Goal: Task Accomplishment & Management: Use online tool/utility

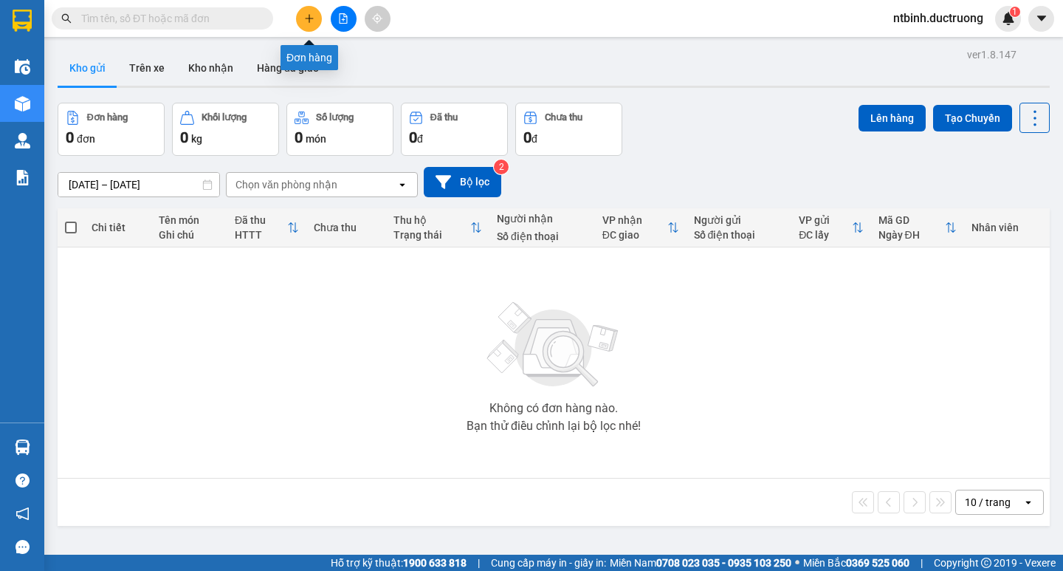
click at [312, 25] on button at bounding box center [309, 19] width 26 height 26
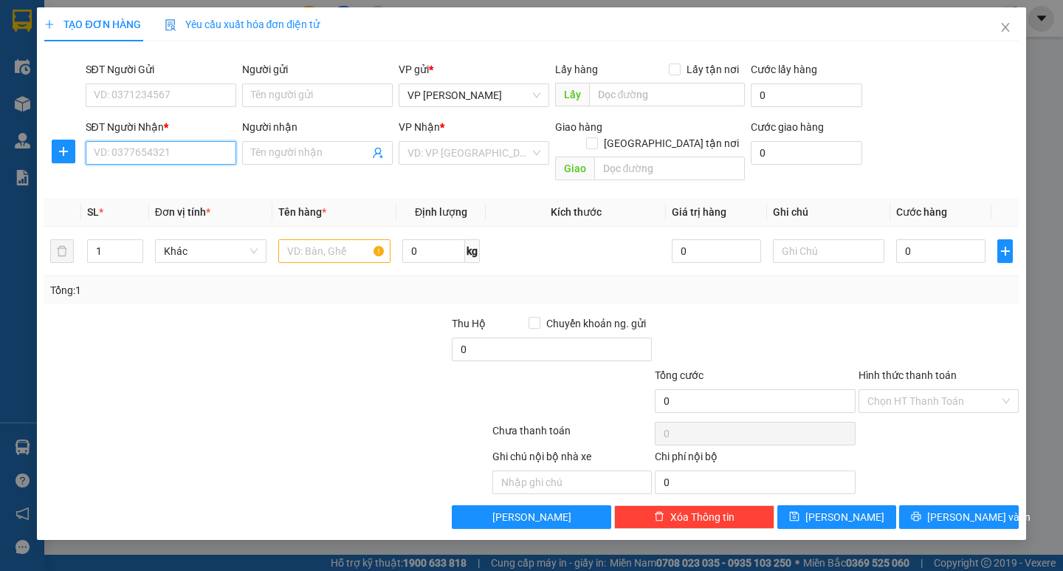
click at [178, 152] on input "SĐT Người Nhận *" at bounding box center [161, 153] width 151 height 24
click at [178, 152] on input "03654" at bounding box center [161, 153] width 151 height 24
click at [170, 183] on div "0365488488 - 0966228397" at bounding box center [161, 182] width 133 height 16
type input "0365488488"
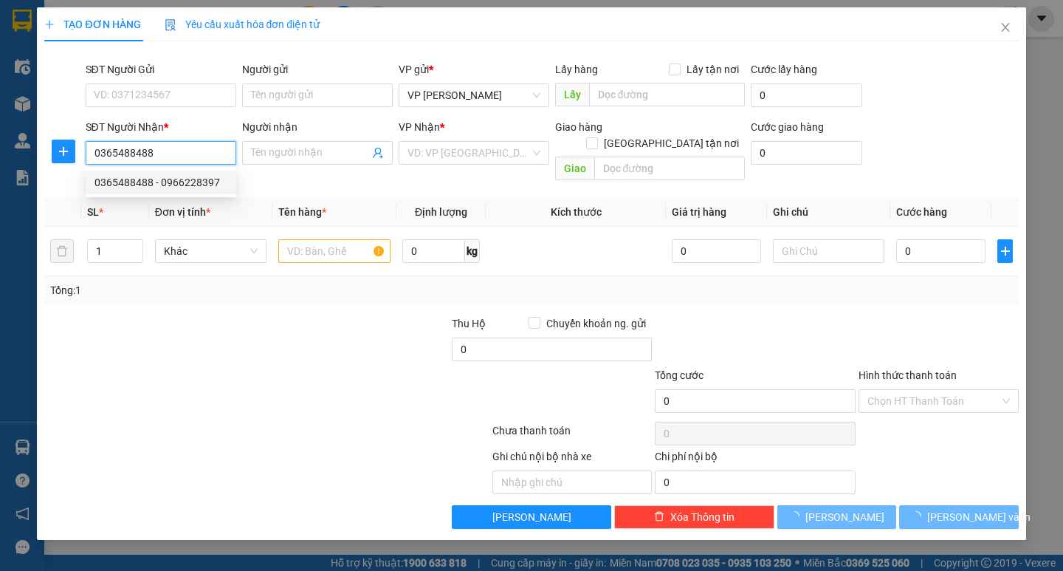
type input "0966228397"
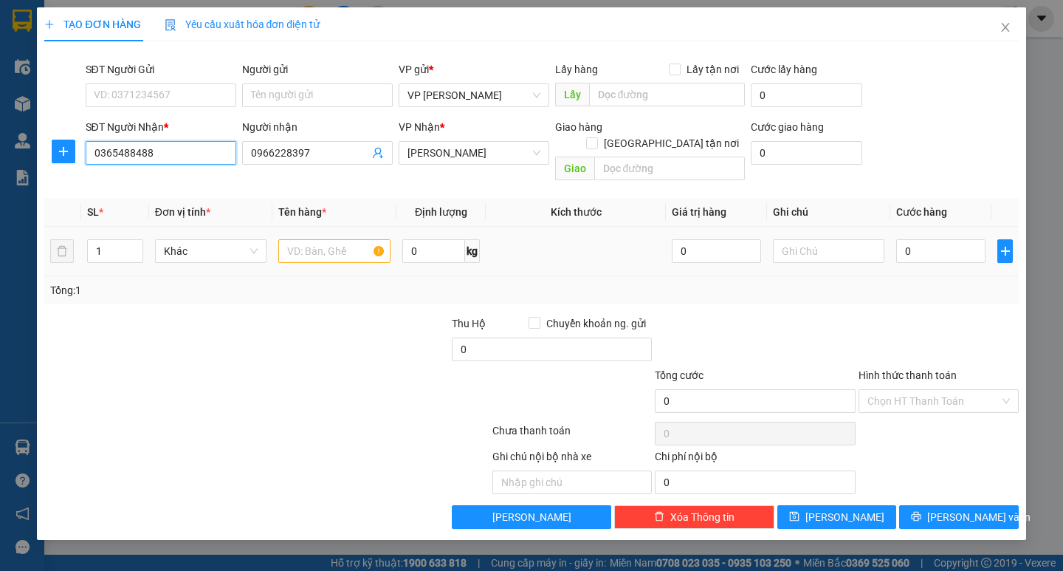
type input "0365488488"
click at [326, 239] on input "text" at bounding box center [334, 251] width 112 height 24
drag, startPoint x: 313, startPoint y: 146, endPoint x: 240, endPoint y: 152, distance: 73.4
click at [240, 152] on div "Người nhận 0966228397 0966228397" at bounding box center [317, 153] width 157 height 68
click at [318, 242] on input "text" at bounding box center [334, 251] width 112 height 24
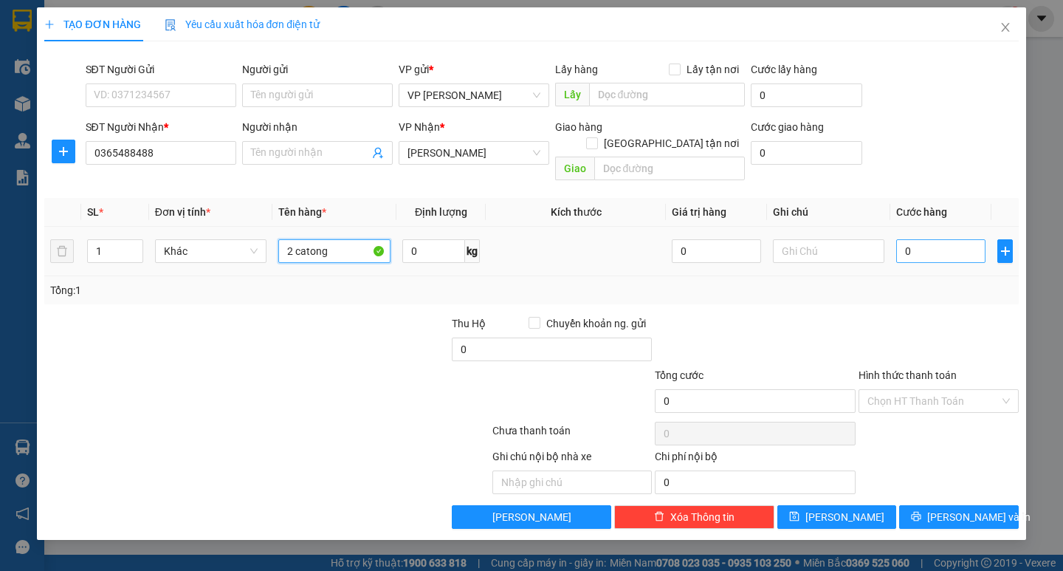
type input "2 catong"
click at [914, 239] on input "0" at bounding box center [941, 251] width 89 height 24
click at [895, 244] on td "0" at bounding box center [941, 251] width 101 height 49
click at [924, 239] on input "0" at bounding box center [941, 251] width 89 height 24
click at [900, 239] on input "0" at bounding box center [941, 251] width 89 height 24
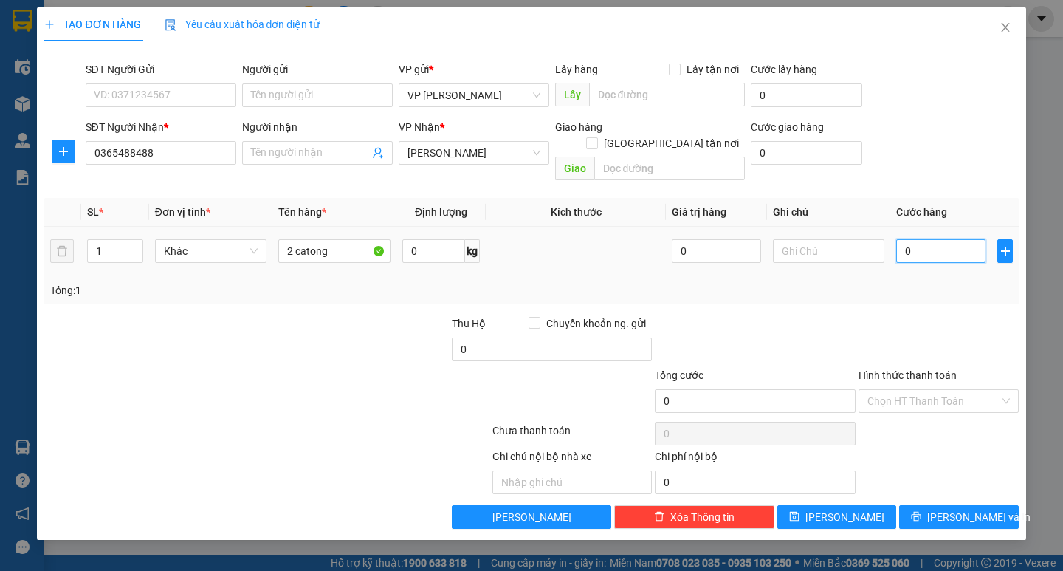
type input "10"
type input "100"
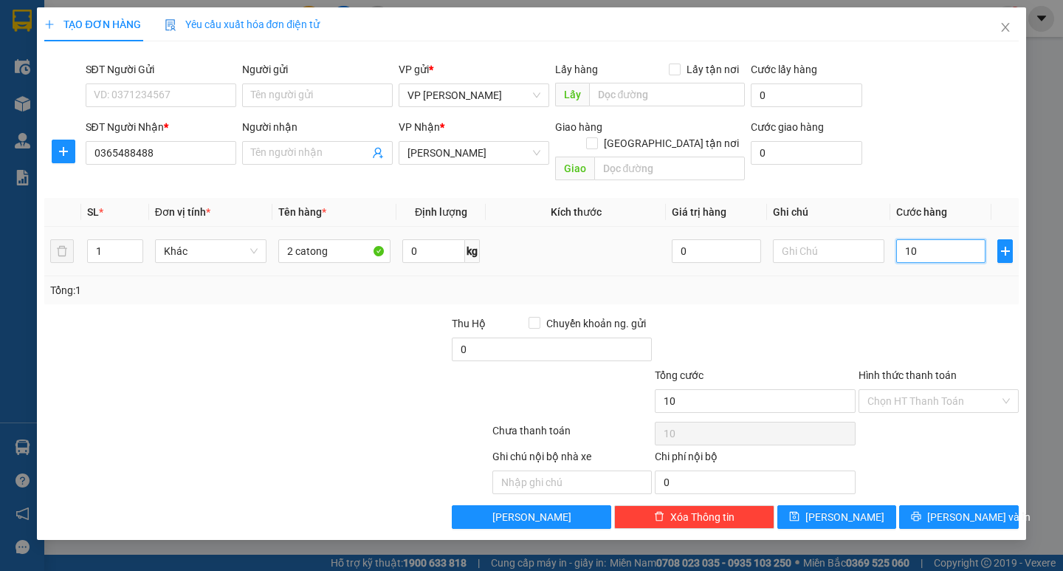
type input "100"
type input "100.000"
click at [936, 315] on div at bounding box center [938, 341] width 163 height 52
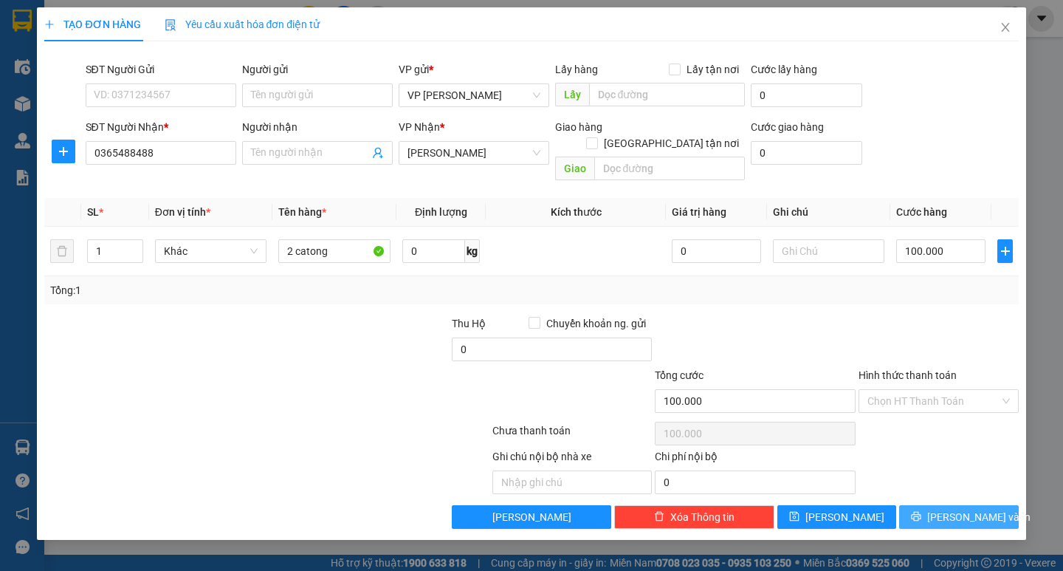
click at [956, 512] on button "[PERSON_NAME] và In" at bounding box center [959, 517] width 119 height 24
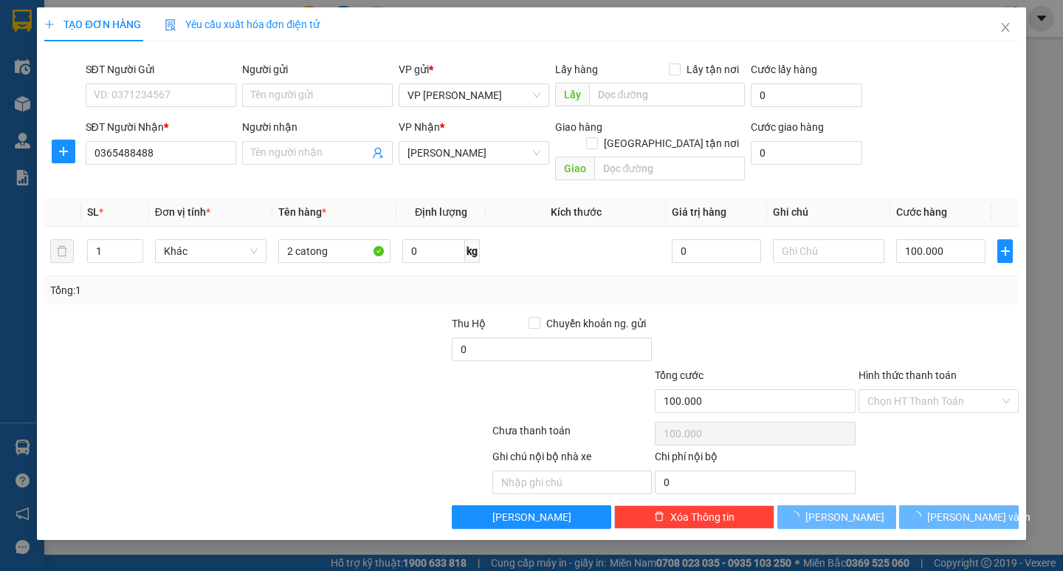
click at [963, 500] on main at bounding box center [531, 277] width 1063 height 555
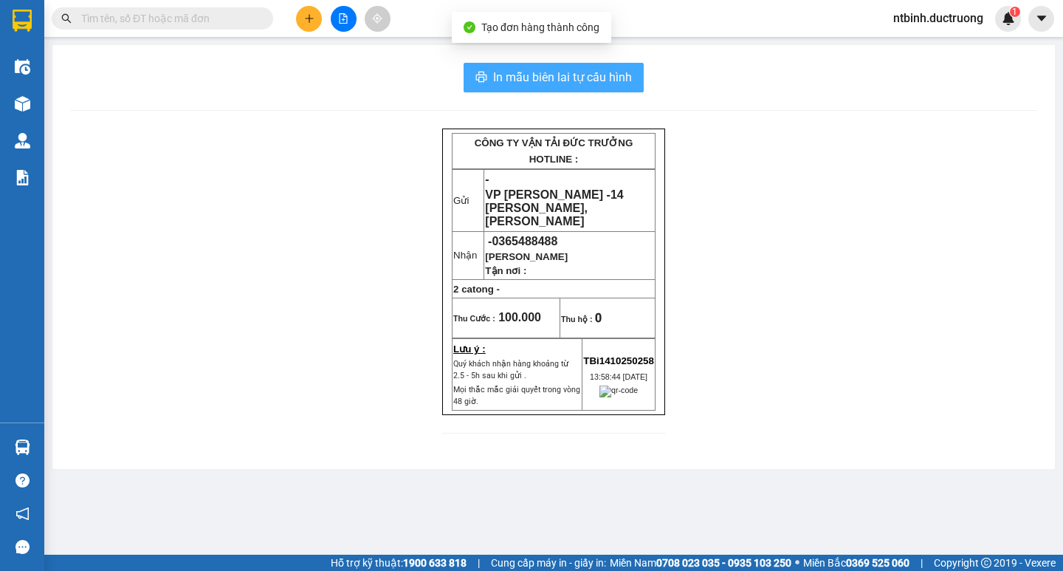
click at [561, 72] on span "In mẫu biên lai tự cấu hình" at bounding box center [562, 77] width 139 height 18
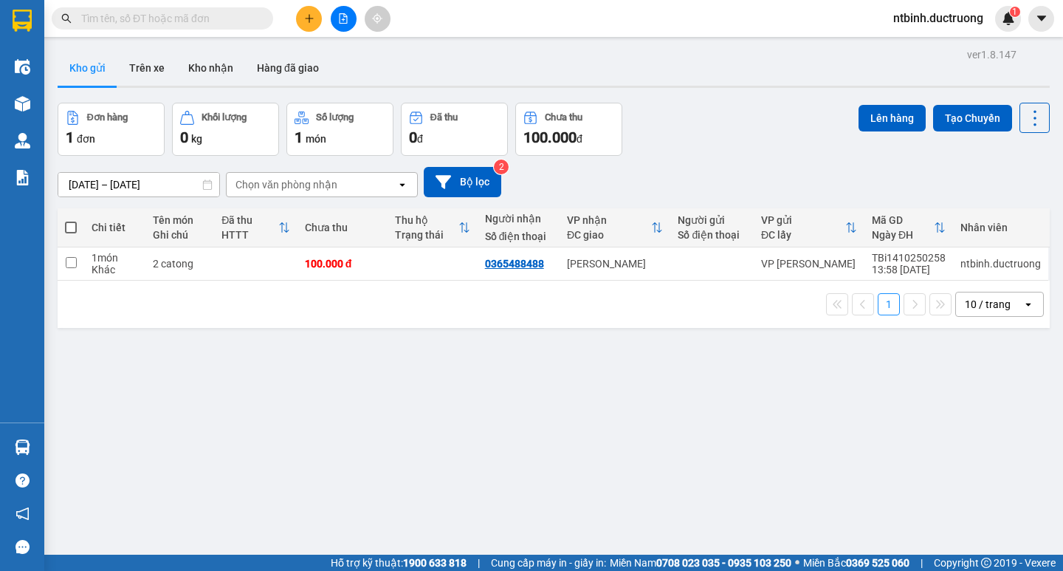
click at [314, 21] on icon "plus" at bounding box center [309, 18] width 10 height 10
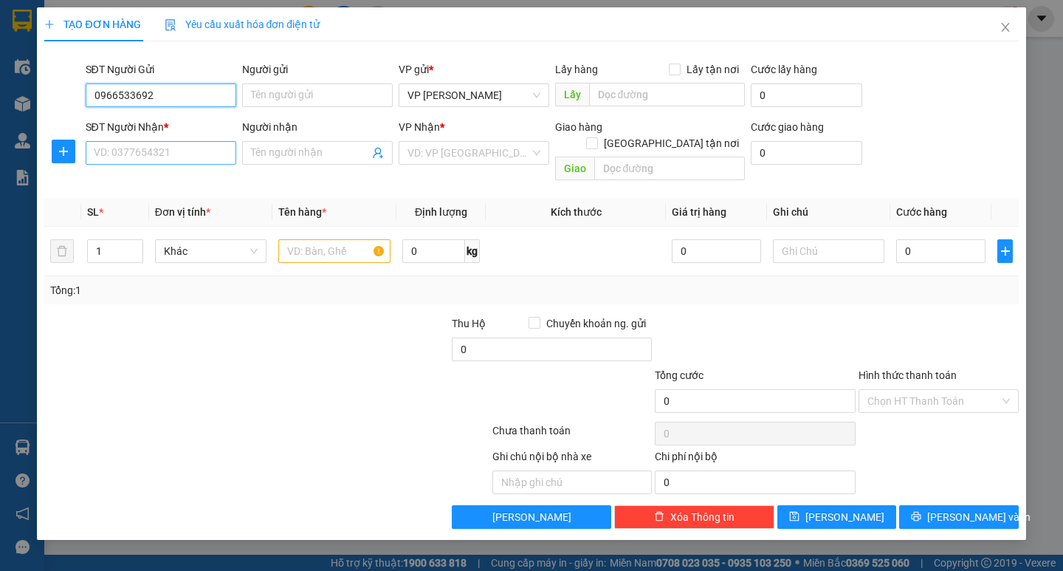
type input "0966533692"
click at [157, 155] on input "SĐT Người Nhận *" at bounding box center [161, 153] width 151 height 24
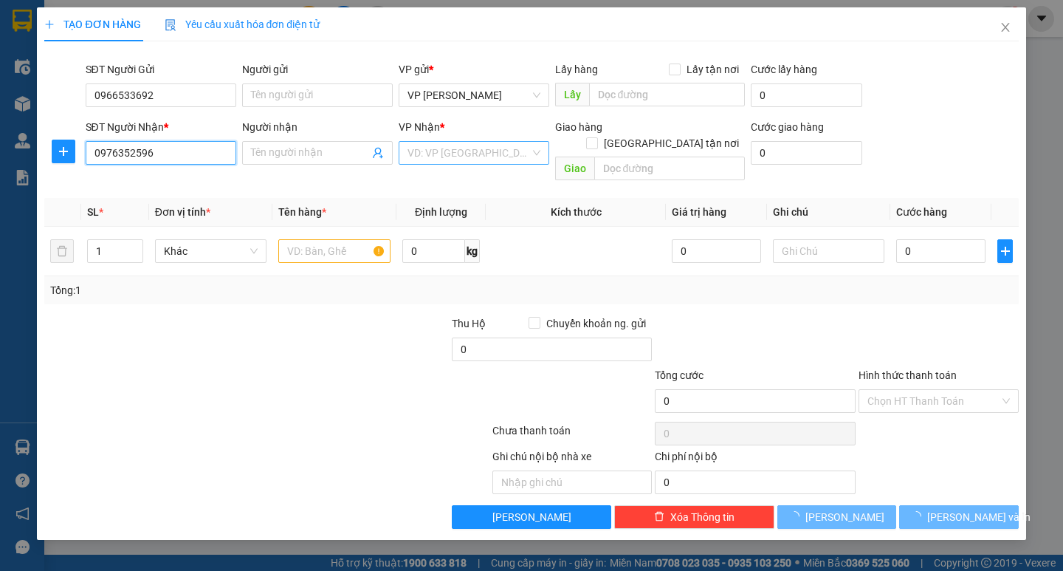
type input "0976352596"
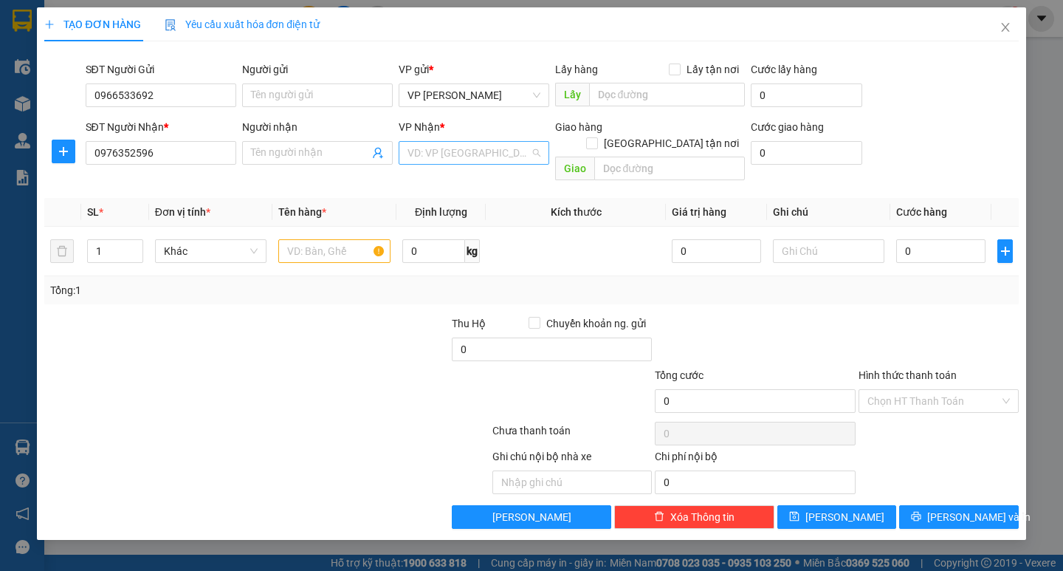
click at [467, 158] on input "search" at bounding box center [469, 153] width 123 height 22
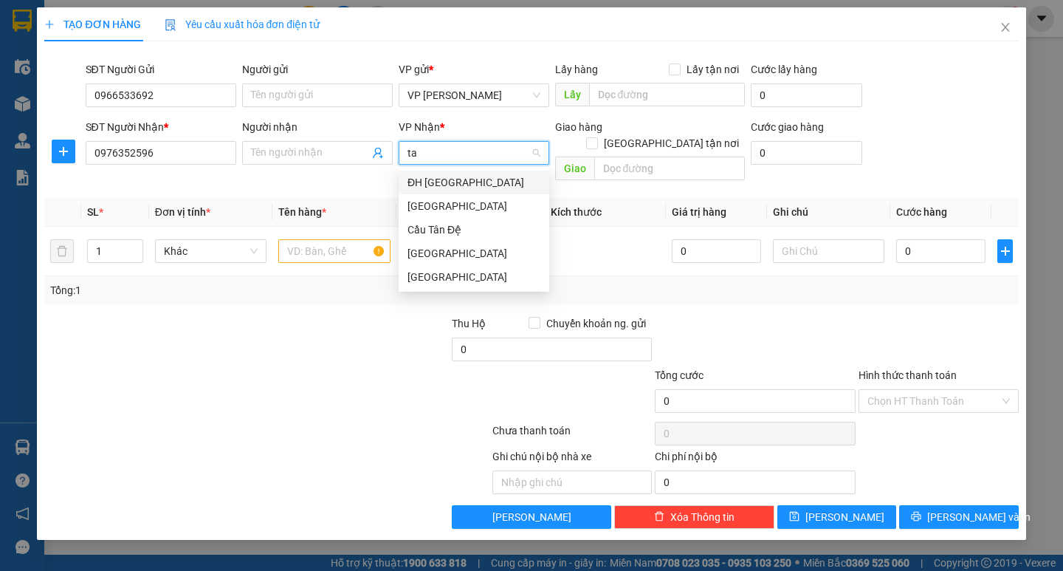
type input "tan"
click at [461, 181] on div "ĐH [GEOGRAPHIC_DATA]" at bounding box center [474, 182] width 133 height 16
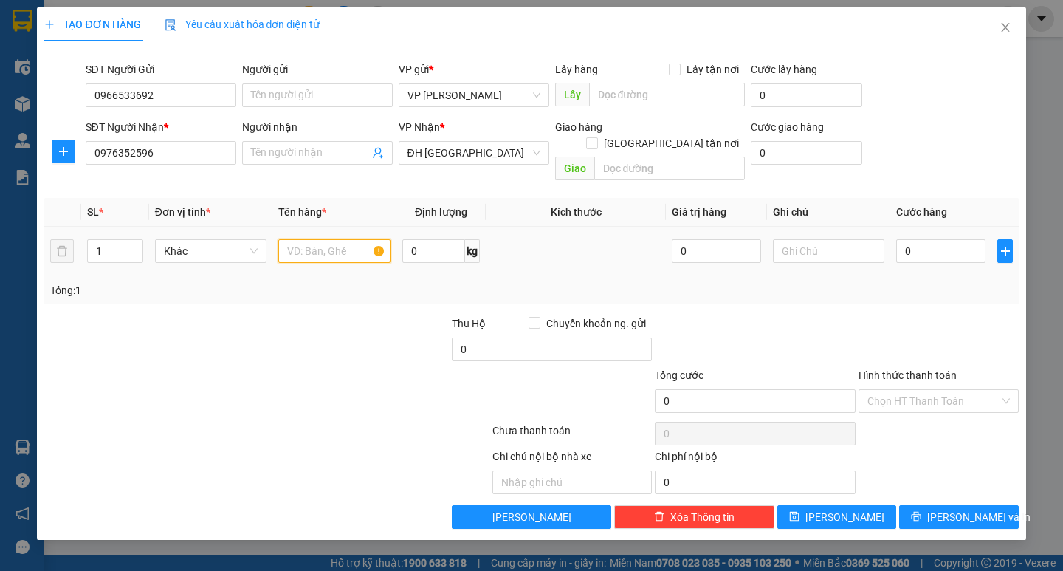
click at [351, 239] on input "text" at bounding box center [334, 251] width 112 height 24
type input "2 catong"
click at [901, 239] on input "0" at bounding box center [941, 251] width 89 height 24
click at [900, 239] on input "0" at bounding box center [941, 251] width 89 height 24
type input "10"
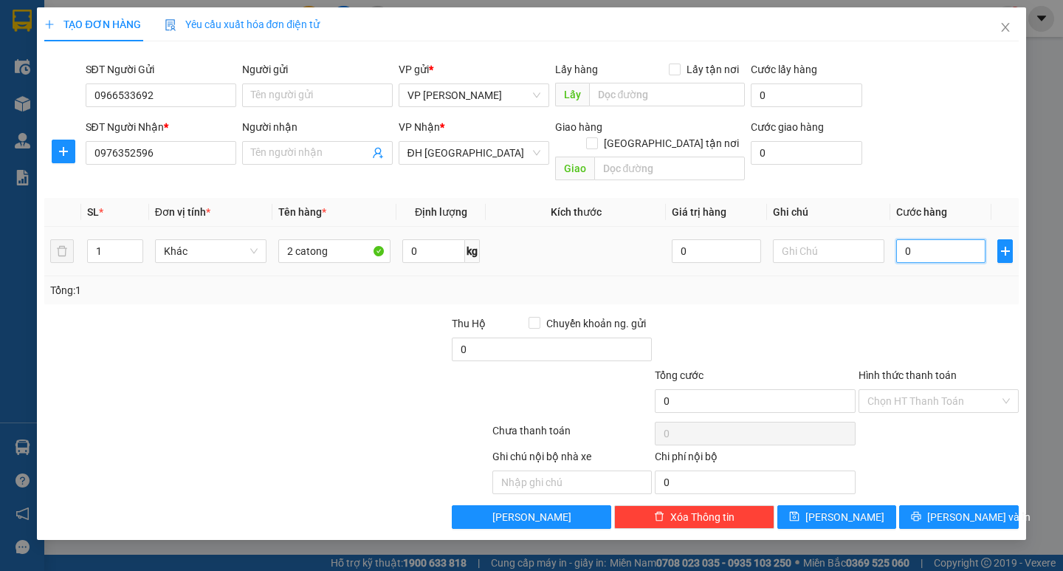
type input "10"
type input "10.000"
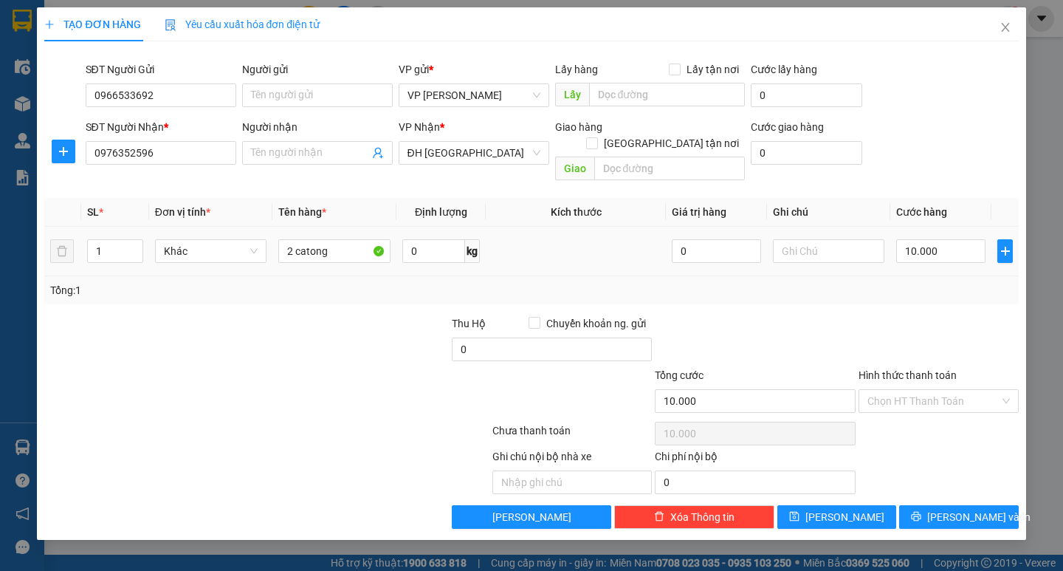
click at [914, 282] on div "Tổng: 1" at bounding box center [531, 290] width 962 height 16
click at [923, 244] on input "10.000" at bounding box center [941, 251] width 89 height 24
type input "0"
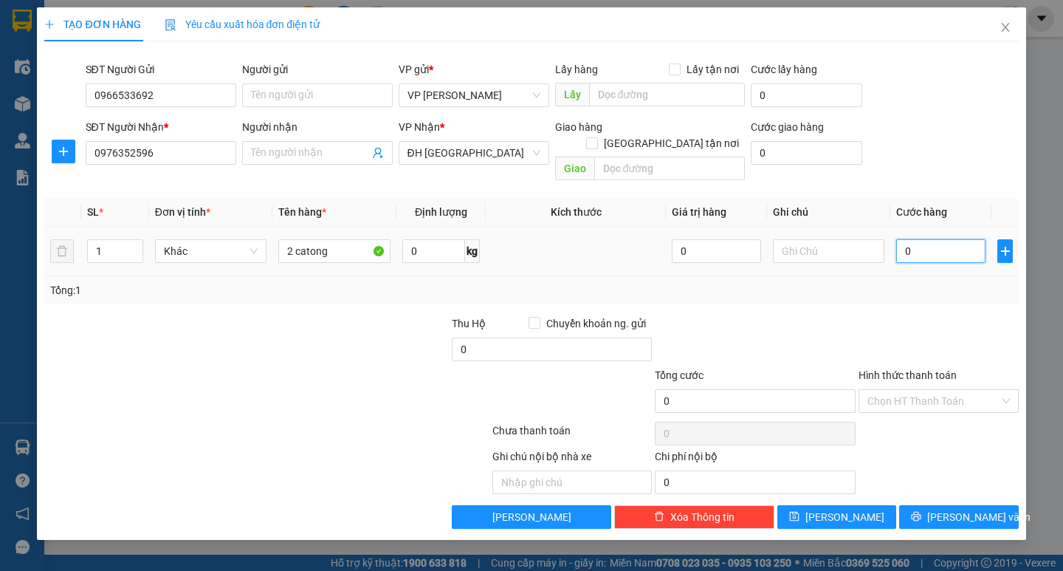
click at [901, 239] on input "0" at bounding box center [941, 251] width 89 height 24
type input "10"
type input "110"
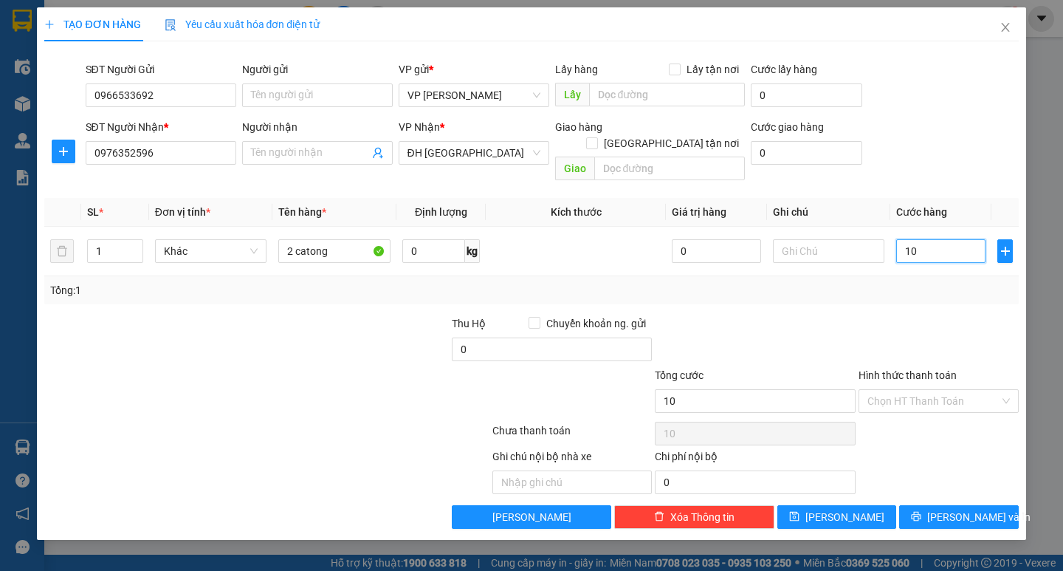
type input "110"
type input "110.000"
click at [922, 295] on div "Transit Pickup Surcharge Ids Transit Deliver Surcharge Ids Transit Deliver Surc…" at bounding box center [531, 291] width 974 height 476
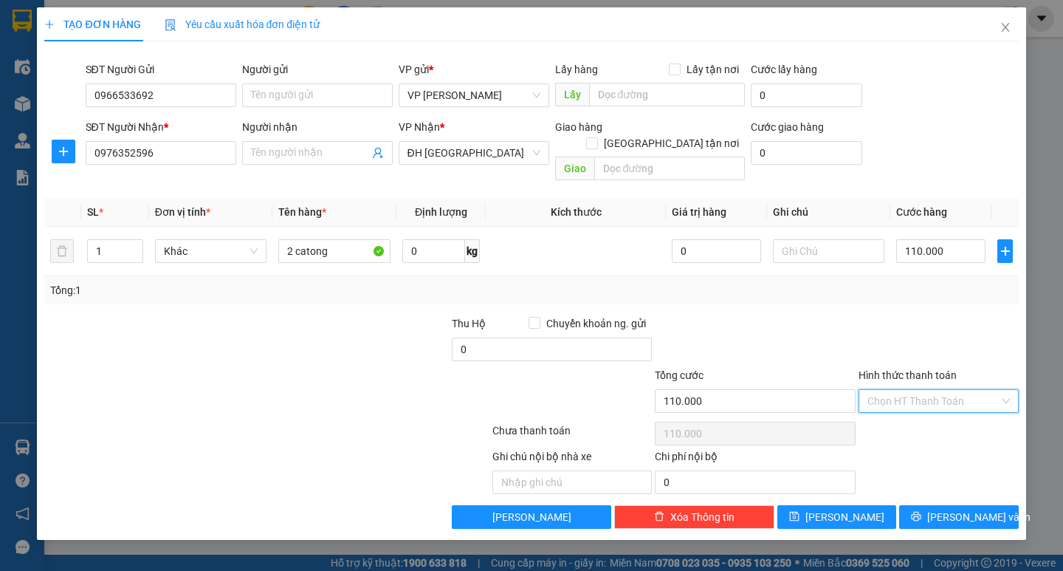
click at [933, 390] on input "Hình thức thanh toán" at bounding box center [934, 401] width 132 height 22
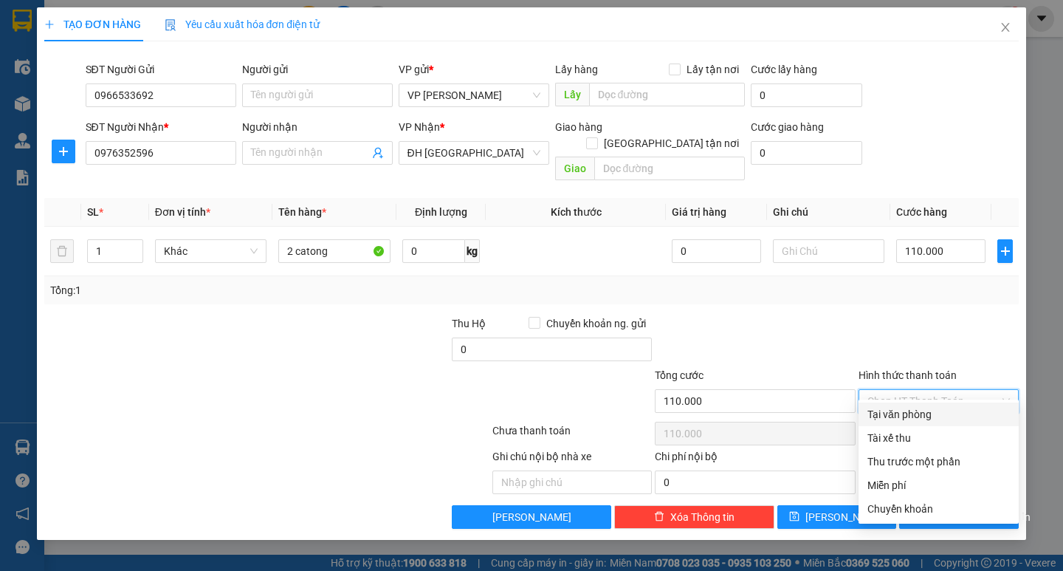
click at [931, 408] on div "Tại văn phòng" at bounding box center [939, 414] width 143 height 16
type input "0"
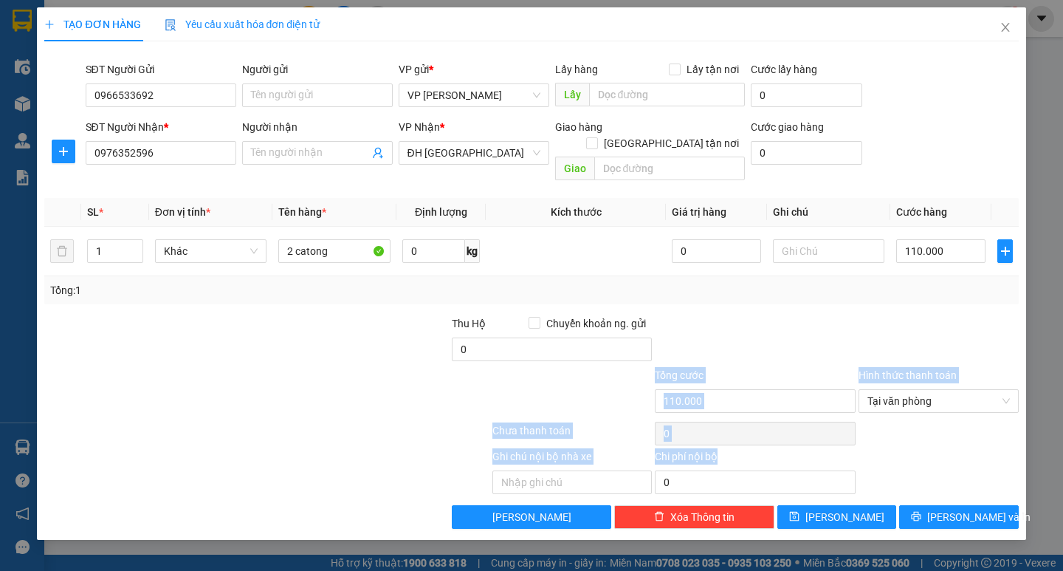
drag, startPoint x: 953, startPoint y: 484, endPoint x: 944, endPoint y: 298, distance: 186.4
click at [948, 312] on div "Transit Pickup Surcharge Ids Transit Deliver Surcharge Ids Transit Deliver Surc…" at bounding box center [531, 291] width 974 height 476
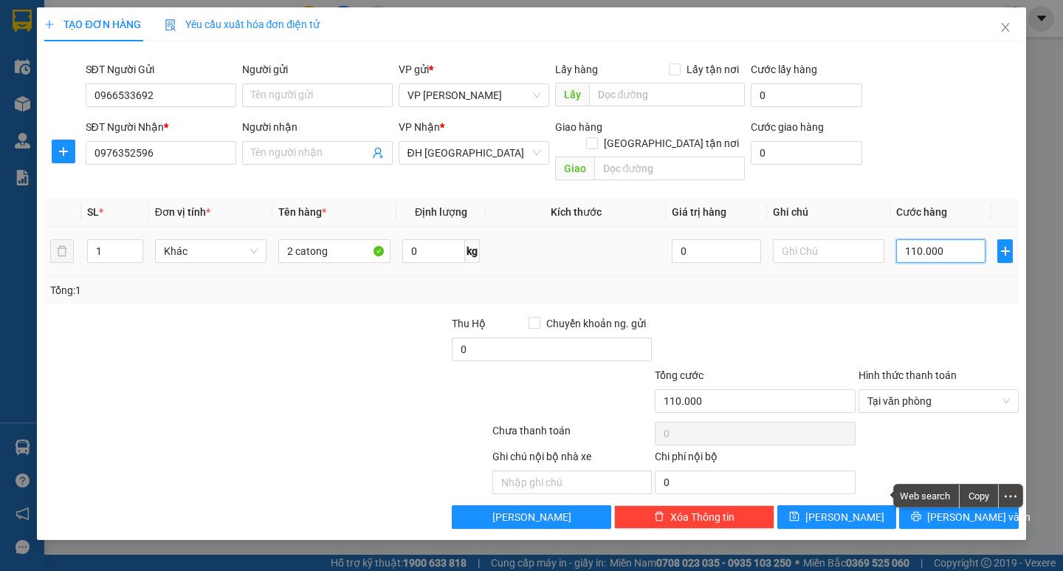
click at [942, 241] on input "110.000" at bounding box center [941, 251] width 89 height 24
type input "0"
click at [902, 239] on input "0" at bounding box center [941, 251] width 89 height 24
type input "10"
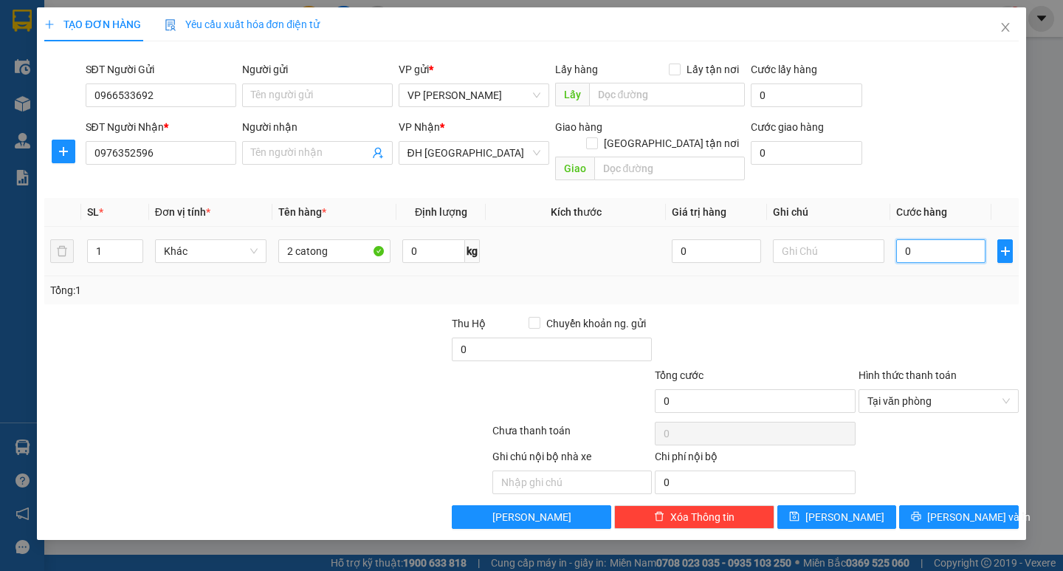
type input "10"
type input "120"
type input "120.000"
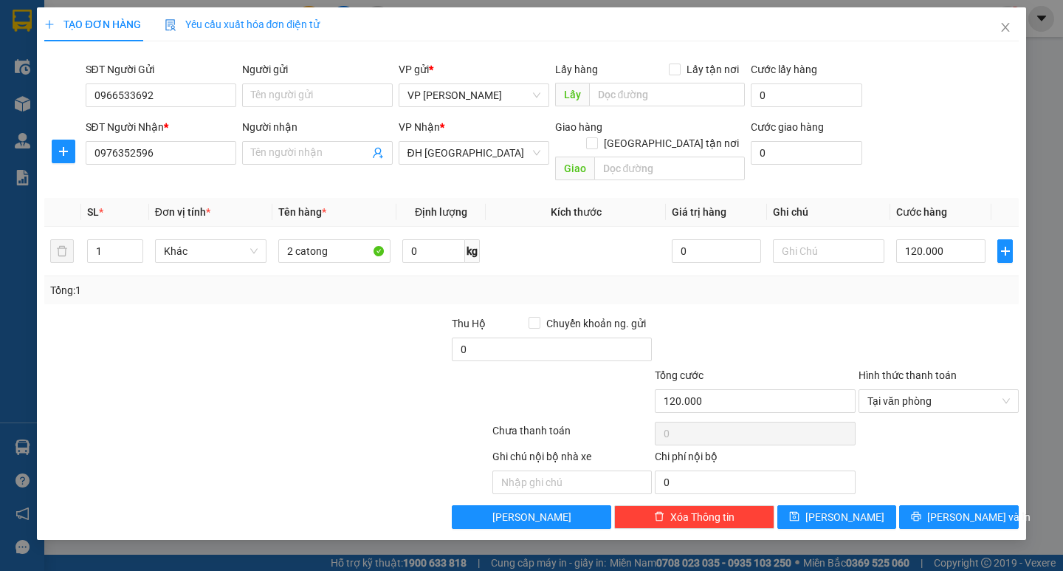
click at [922, 286] on div "Tổng: 1" at bounding box center [531, 290] width 974 height 28
click at [931, 394] on span "Tại văn phòng" at bounding box center [939, 401] width 143 height 22
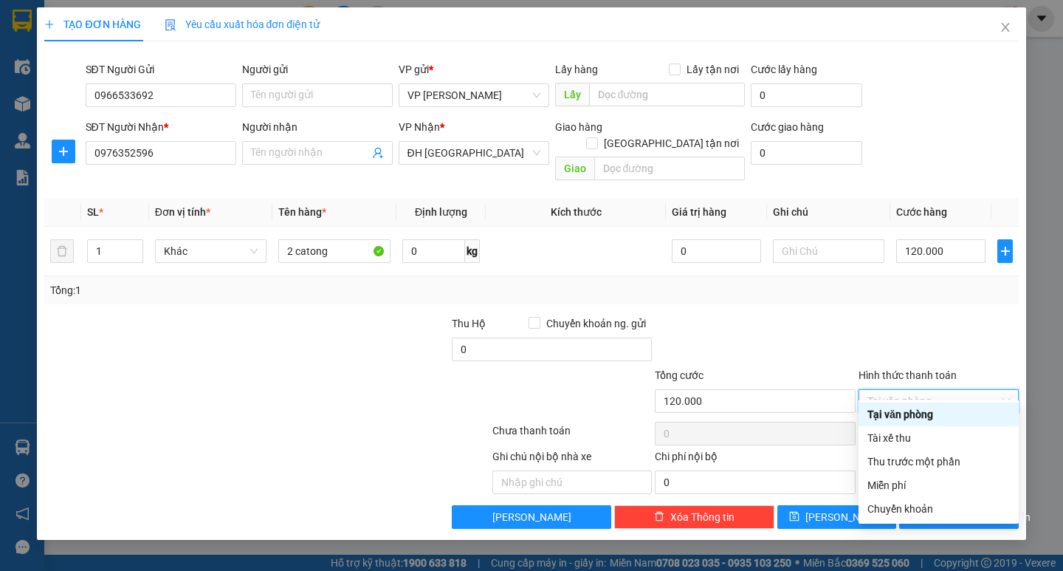
click at [945, 315] on div at bounding box center [938, 341] width 163 height 52
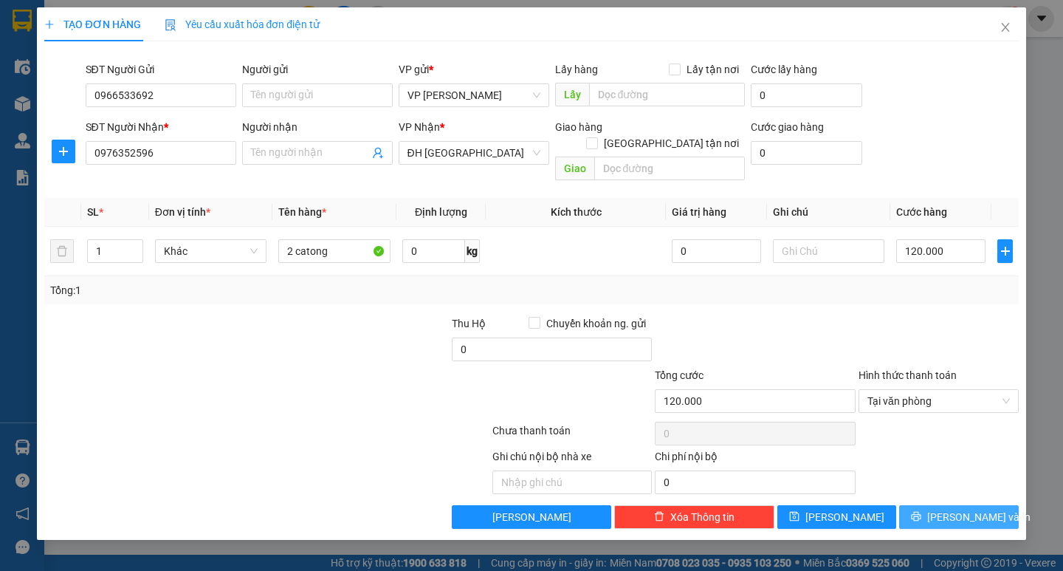
click at [959, 509] on span "[PERSON_NAME] và In" at bounding box center [979, 517] width 103 height 16
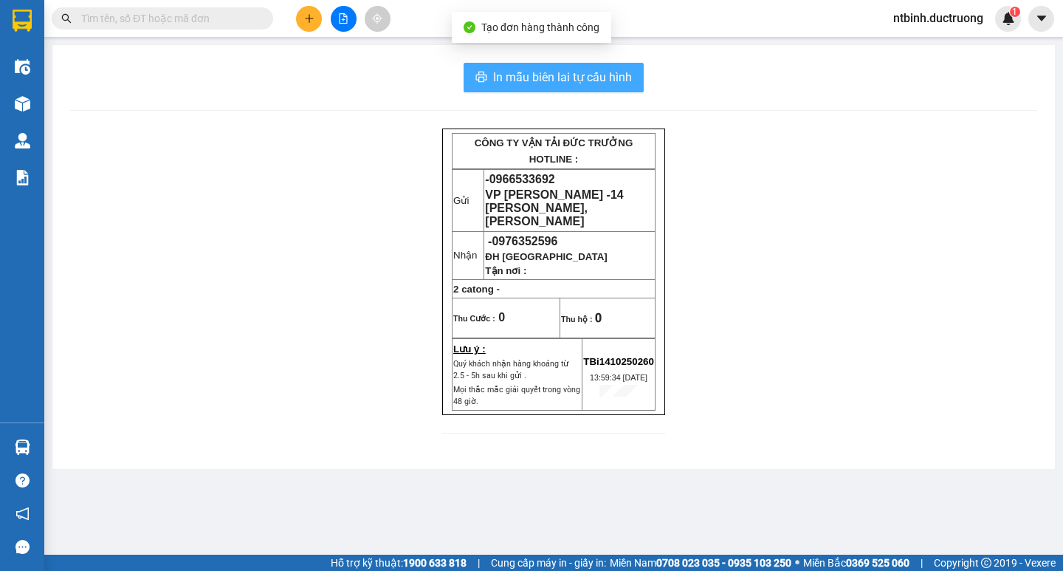
click at [599, 78] on span "In mẫu biên lai tự cấu hình" at bounding box center [562, 77] width 139 height 18
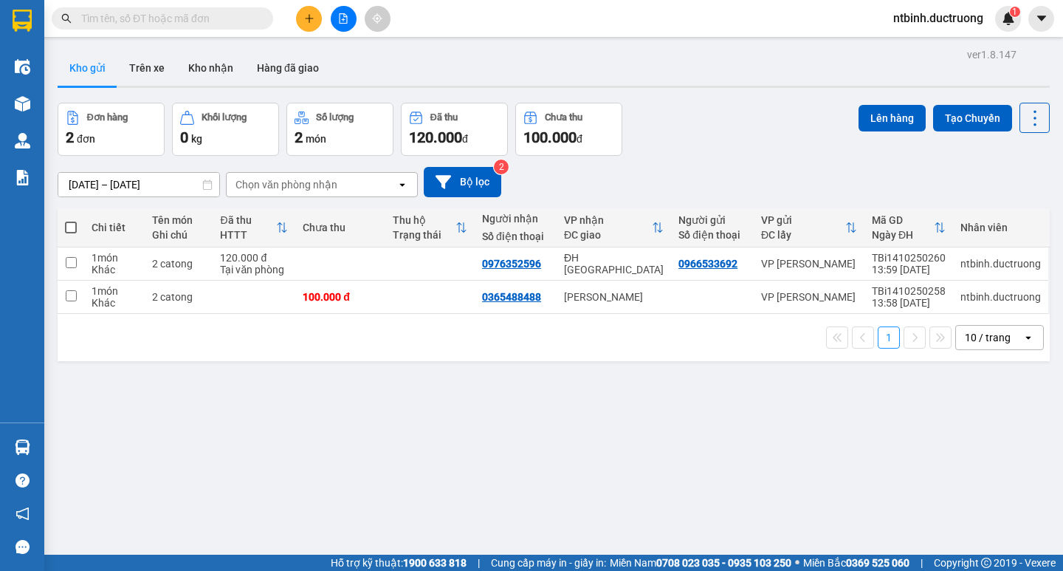
click at [311, 18] on icon "plus" at bounding box center [309, 18] width 8 height 1
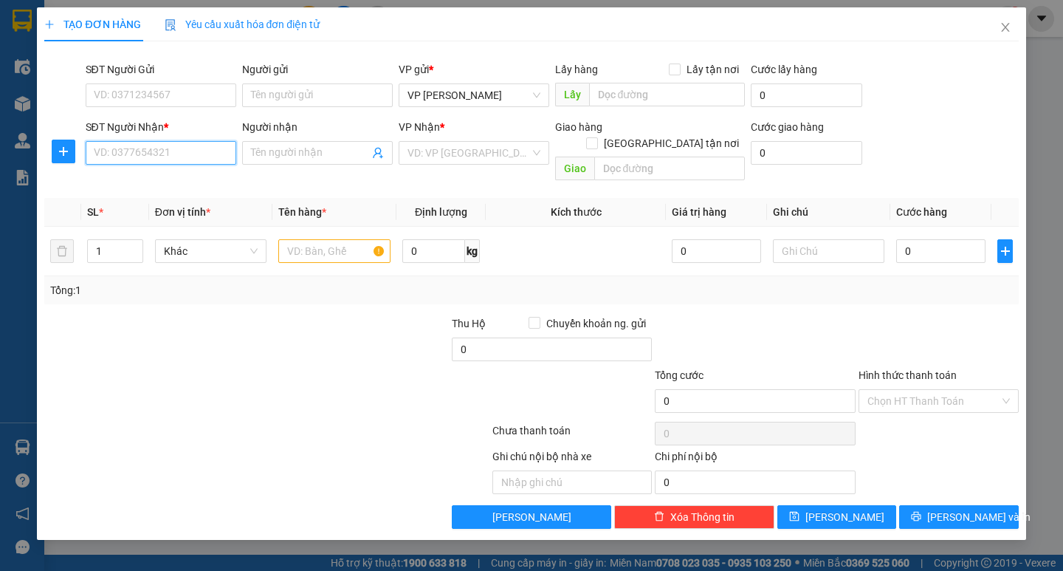
click at [114, 155] on input "SĐT Người Nhận *" at bounding box center [161, 153] width 151 height 24
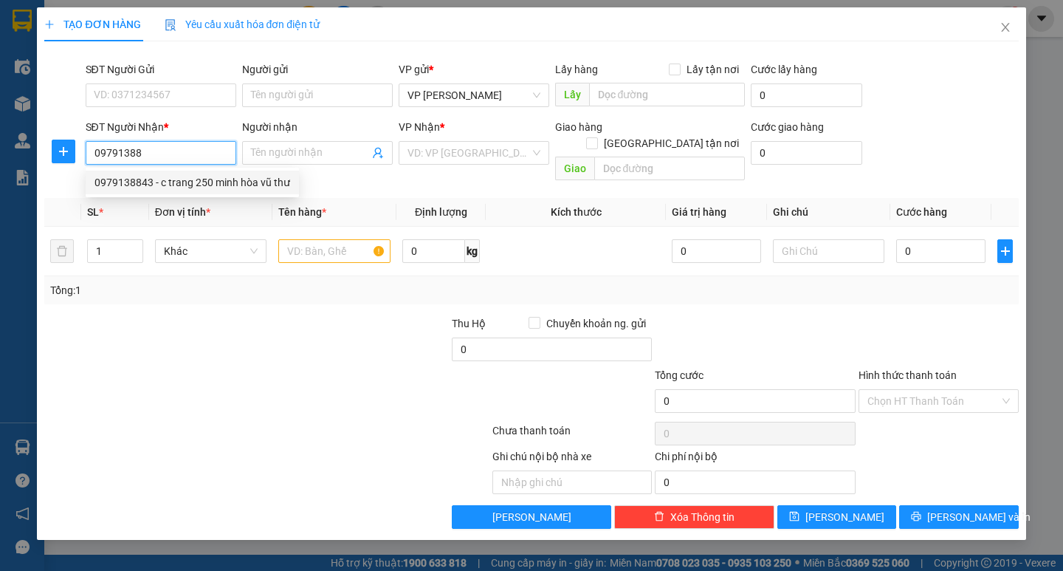
drag, startPoint x: 192, startPoint y: 188, endPoint x: 327, endPoint y: 195, distance: 135.3
click at [193, 188] on div "0979138843 - c trang 250 minh hòa vũ thư" at bounding box center [193, 182] width 196 height 16
type input "0979138843"
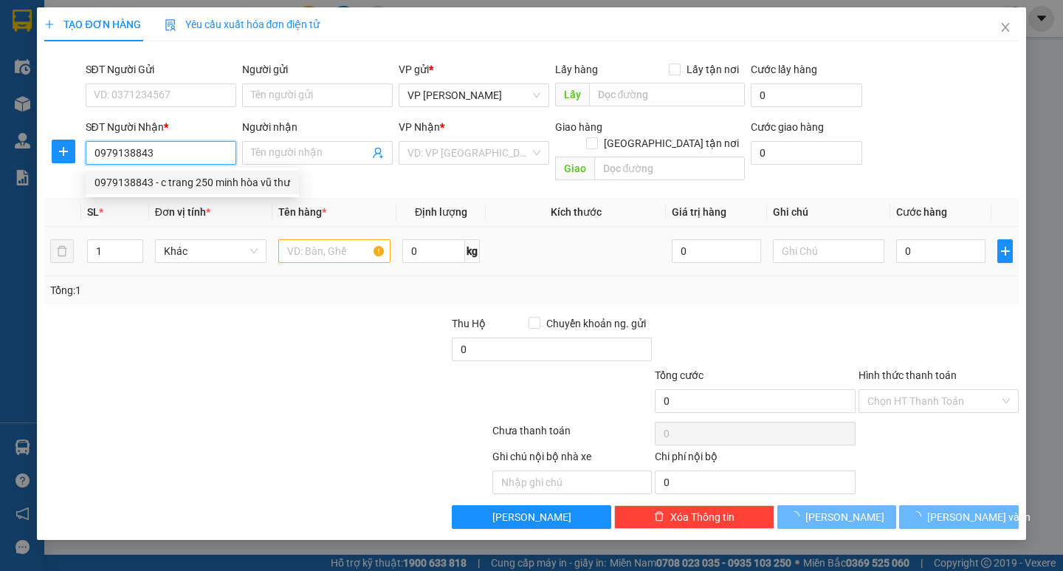
type input "c trang 250 minh hòa vũ thư"
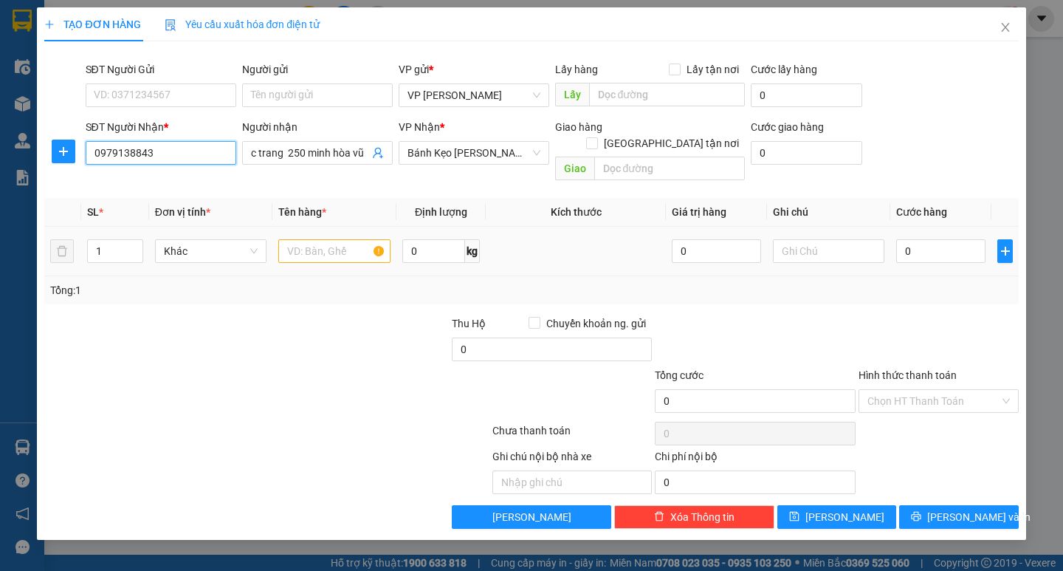
type input "0979138843"
click at [312, 239] on input "text" at bounding box center [334, 251] width 112 height 24
click at [298, 399] on div at bounding box center [185, 393] width 285 height 52
click at [343, 239] on input "1 ho" at bounding box center [334, 251] width 112 height 24
type input "1 hộp"
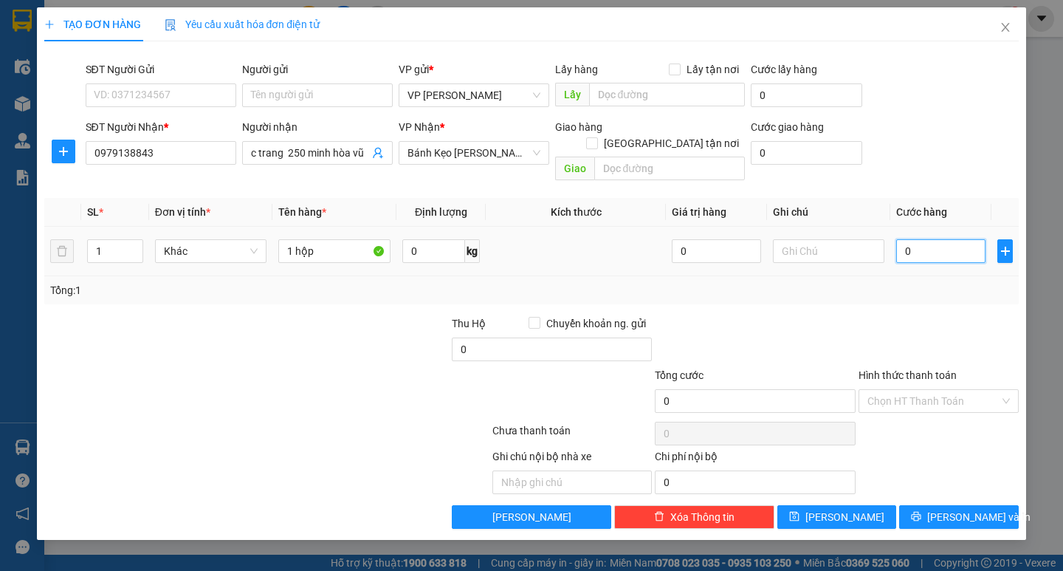
click at [908, 239] on input "0" at bounding box center [941, 251] width 89 height 24
click at [901, 241] on input "0" at bounding box center [941, 251] width 89 height 24
click at [904, 288] on div "Transit Pickup Surcharge Ids Transit Deliver Surcharge Ids Transit Deliver Surc…" at bounding box center [531, 291] width 974 height 476
type input "40.000"
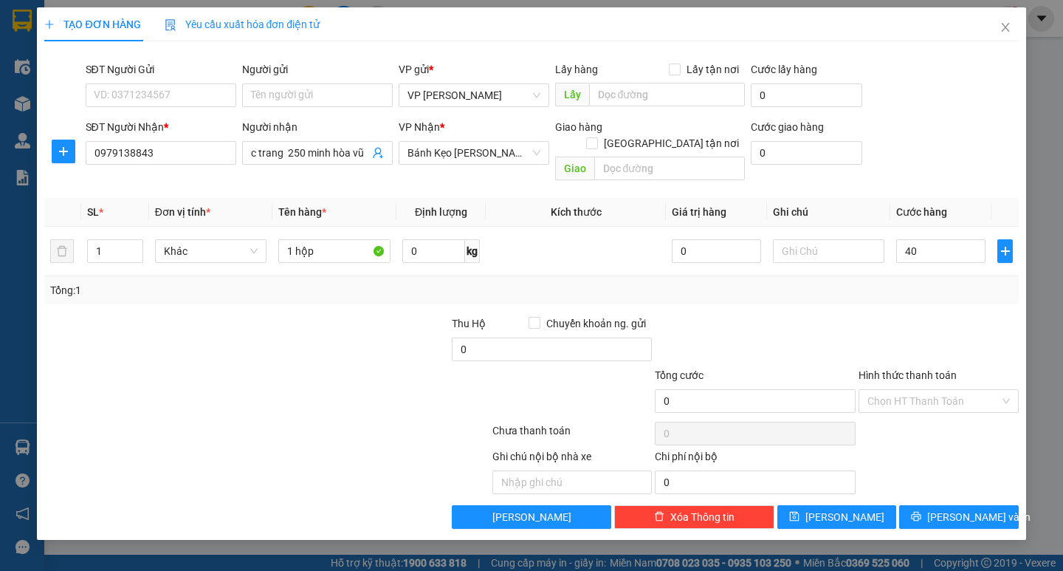
type input "40.000"
click at [961, 509] on span "[PERSON_NAME] và In" at bounding box center [979, 517] width 103 height 16
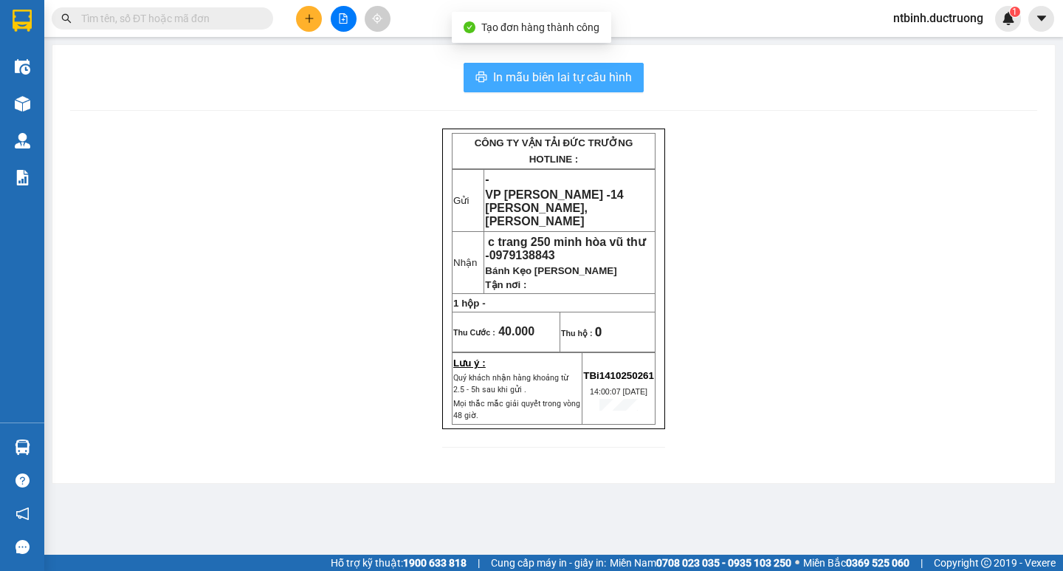
click at [611, 80] on span "In mẫu biên lai tự cấu hình" at bounding box center [562, 77] width 139 height 18
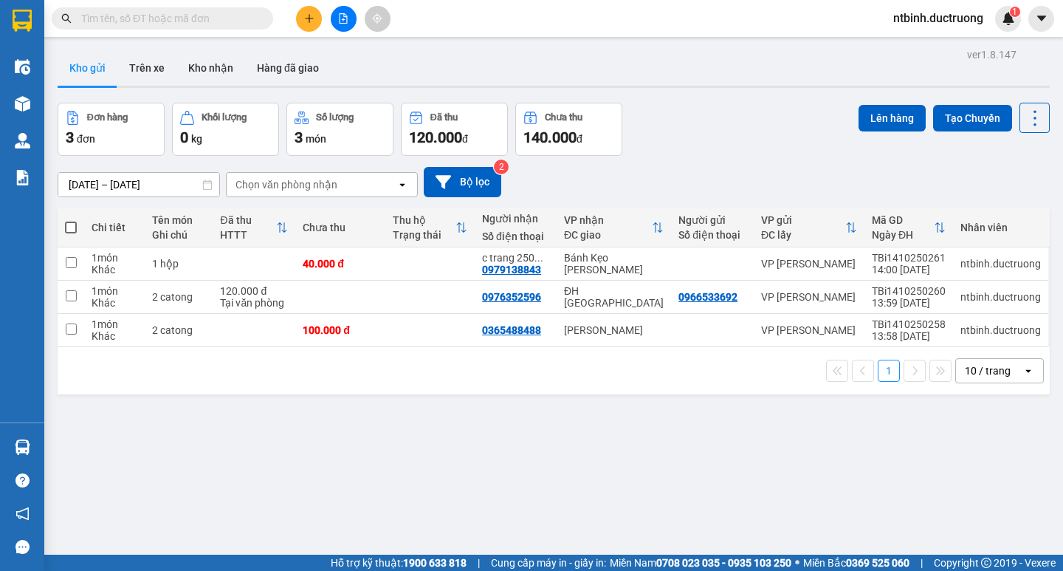
click at [309, 14] on icon "plus" at bounding box center [309, 18] width 10 height 10
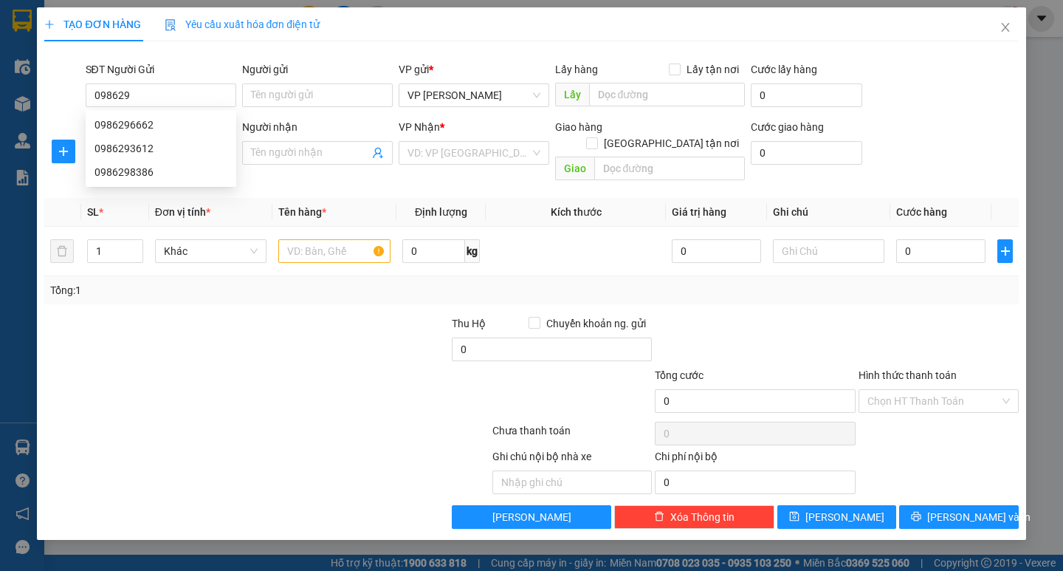
click at [151, 112] on div "0986296662 0986296662 0986293612 0986298386" at bounding box center [161, 148] width 151 height 77
click at [154, 125] on div "SĐT Người Nhận *" at bounding box center [161, 127] width 151 height 16
click at [154, 141] on input "SĐT Người Nhận *" at bounding box center [161, 153] width 151 height 24
click at [153, 89] on input "098629" at bounding box center [161, 95] width 151 height 24
click at [154, 117] on div "0986296662" at bounding box center [161, 125] width 133 height 16
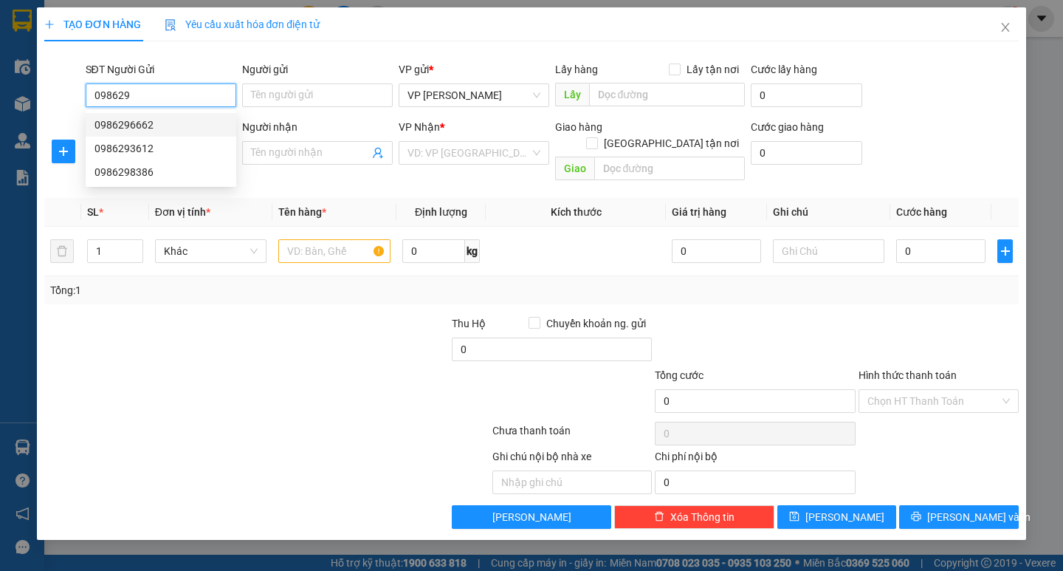
type input "0986296662"
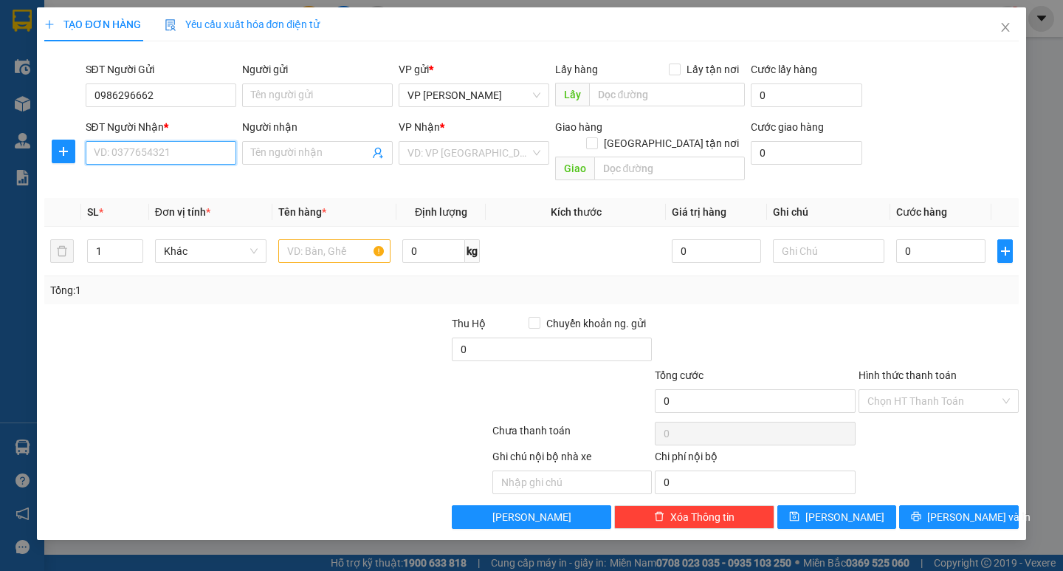
click at [157, 151] on input "SĐT Người Nhận *" at bounding box center [161, 153] width 151 height 24
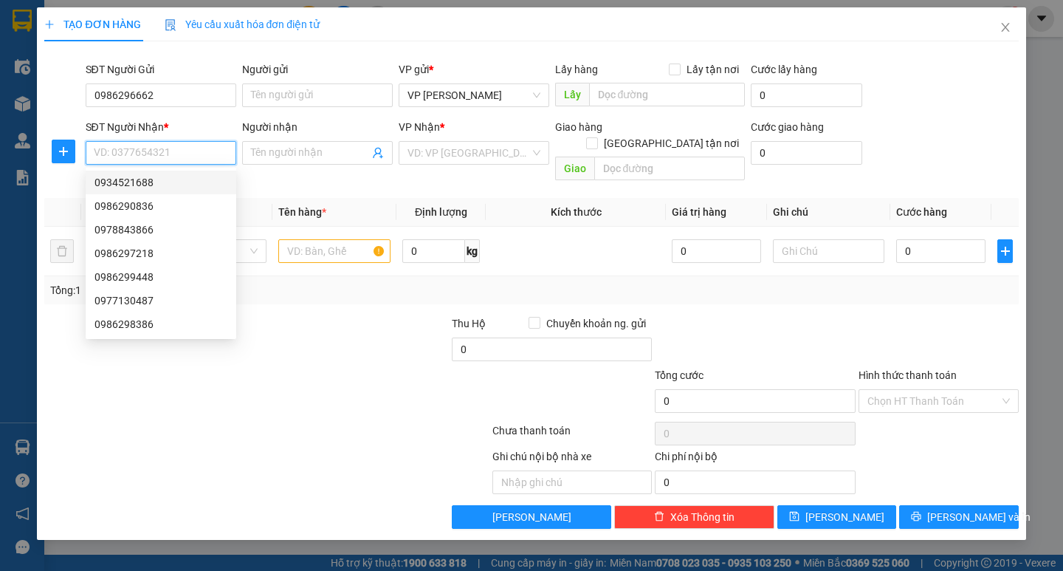
type input "9"
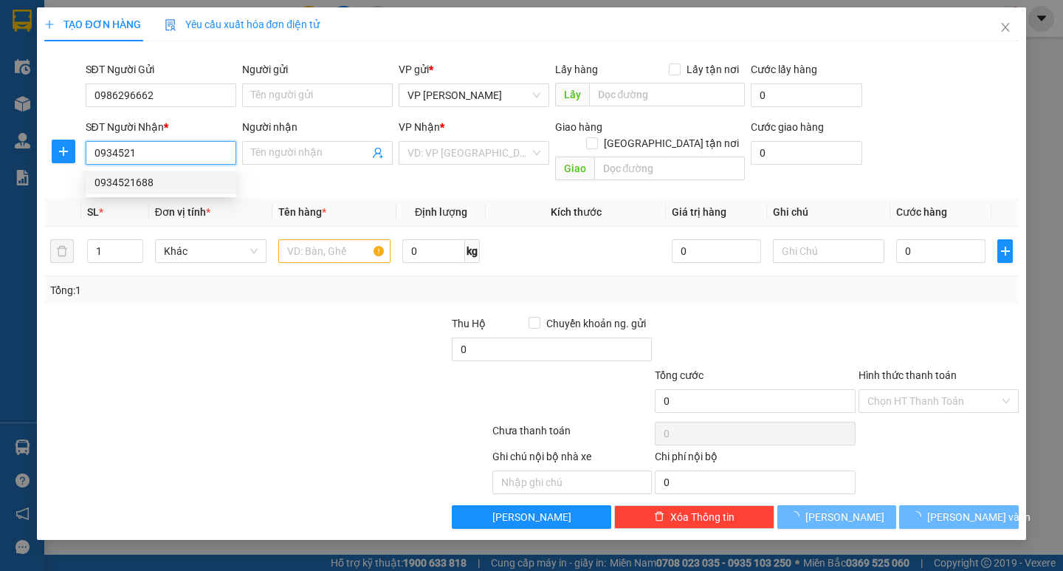
click at [180, 177] on div "0934521688" at bounding box center [161, 182] width 133 height 16
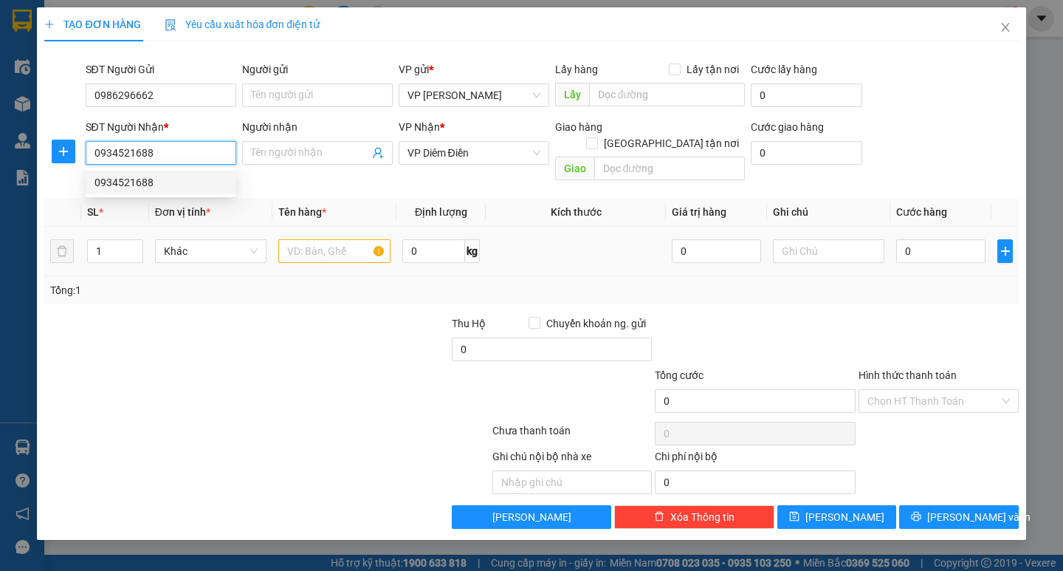
type input "0934521688"
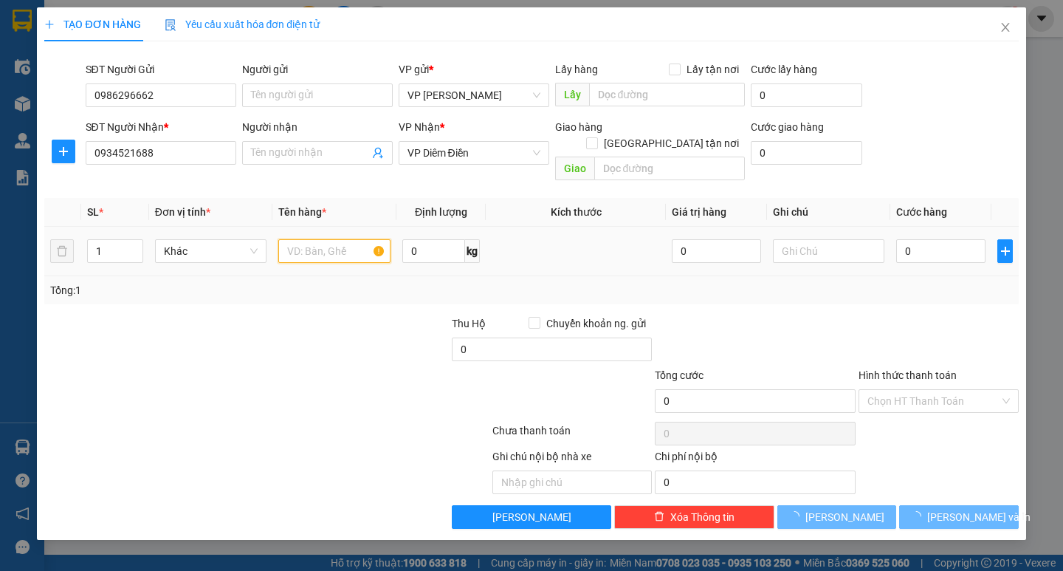
click at [338, 239] on input "text" at bounding box center [334, 251] width 112 height 24
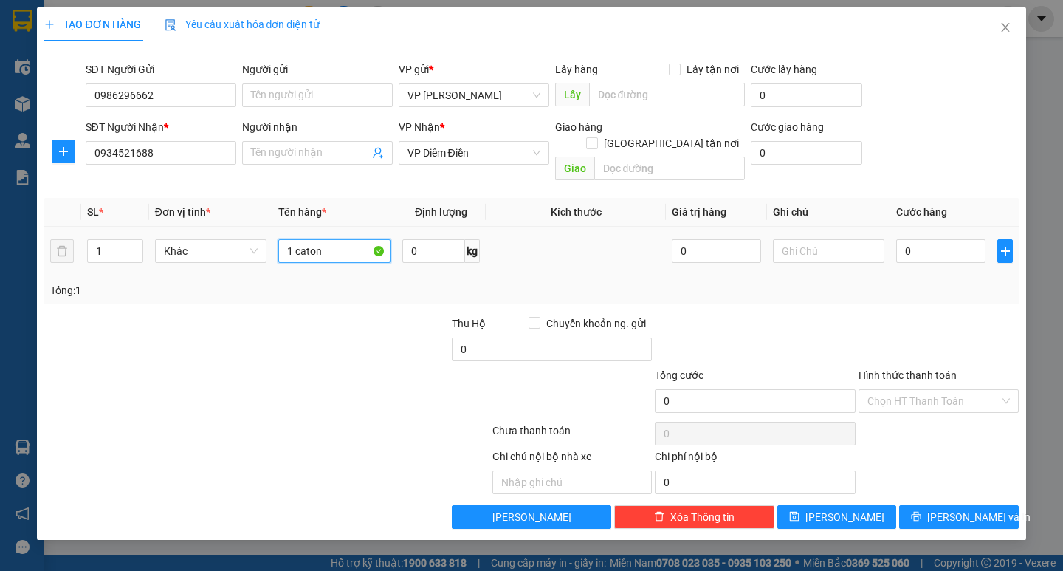
type input "1 catong"
click at [917, 243] on input "0" at bounding box center [941, 251] width 89 height 24
click at [912, 241] on input "0" at bounding box center [941, 251] width 89 height 24
click at [907, 241] on input "0" at bounding box center [941, 251] width 89 height 24
click at [907, 286] on div "Tổng: 1" at bounding box center [531, 290] width 974 height 28
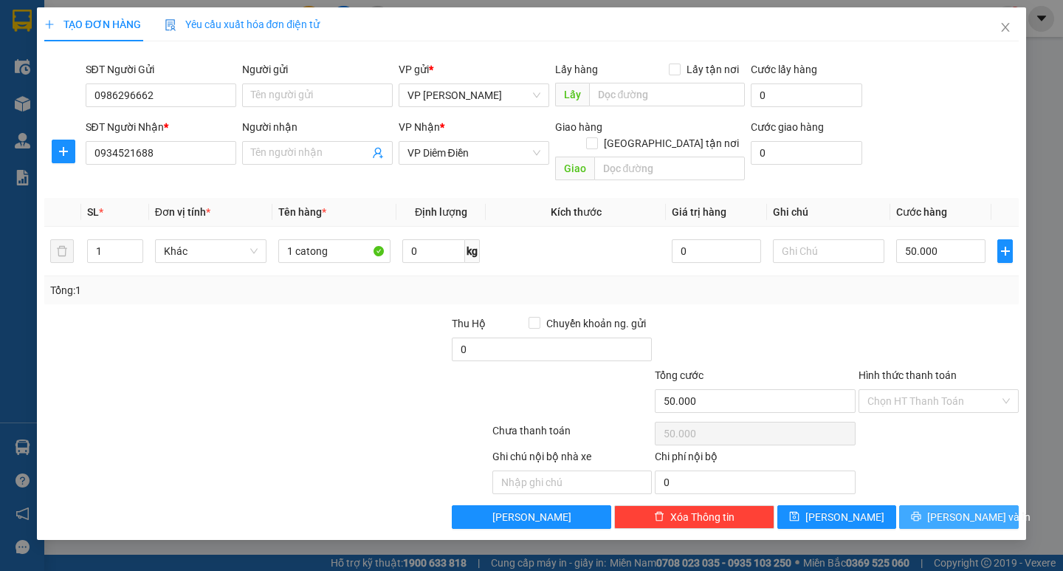
click at [962, 505] on button "[PERSON_NAME] và In" at bounding box center [959, 517] width 119 height 24
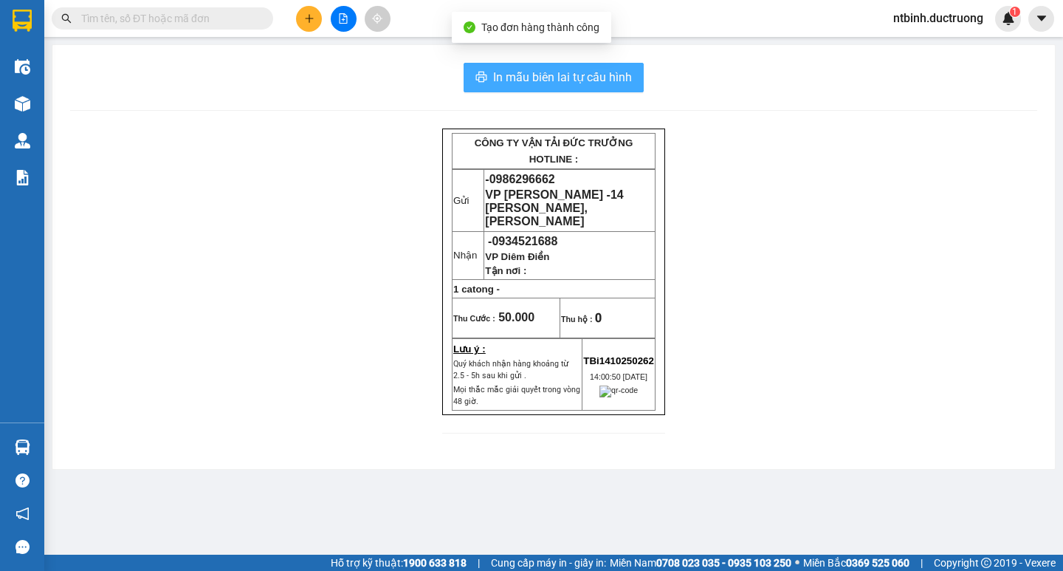
click at [562, 83] on span "In mẫu biên lai tự cấu hình" at bounding box center [562, 77] width 139 height 18
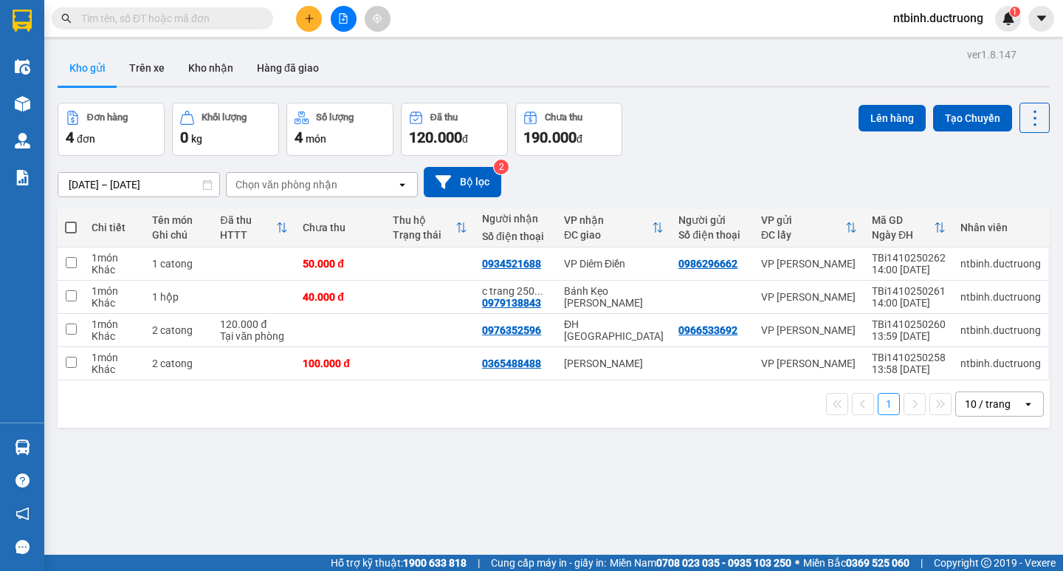
click at [70, 222] on span at bounding box center [71, 228] width 12 height 12
click at [71, 220] on input "checkbox" at bounding box center [71, 220] width 0 height 0
checkbox input "true"
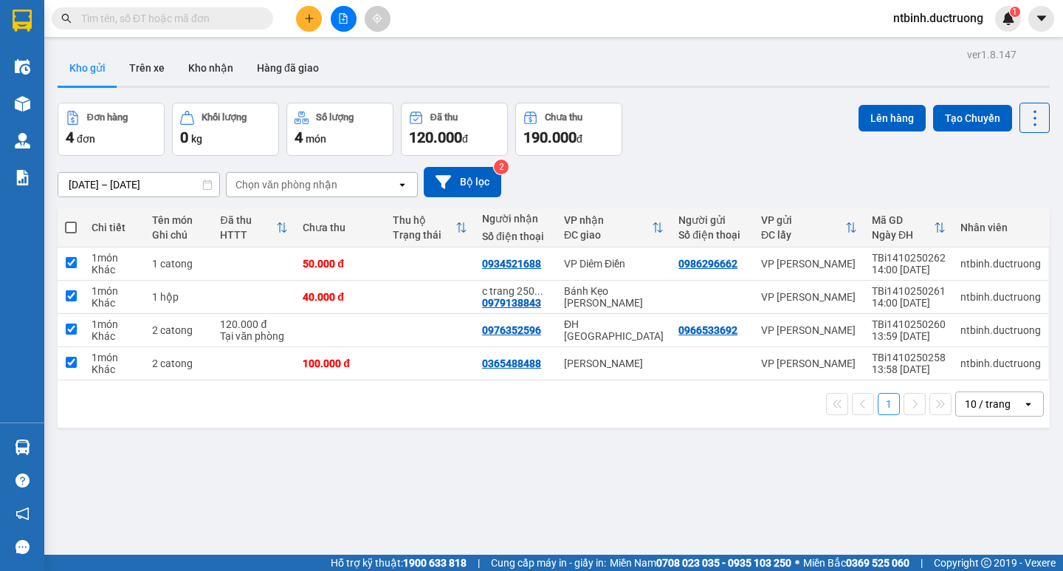
checkbox input "true"
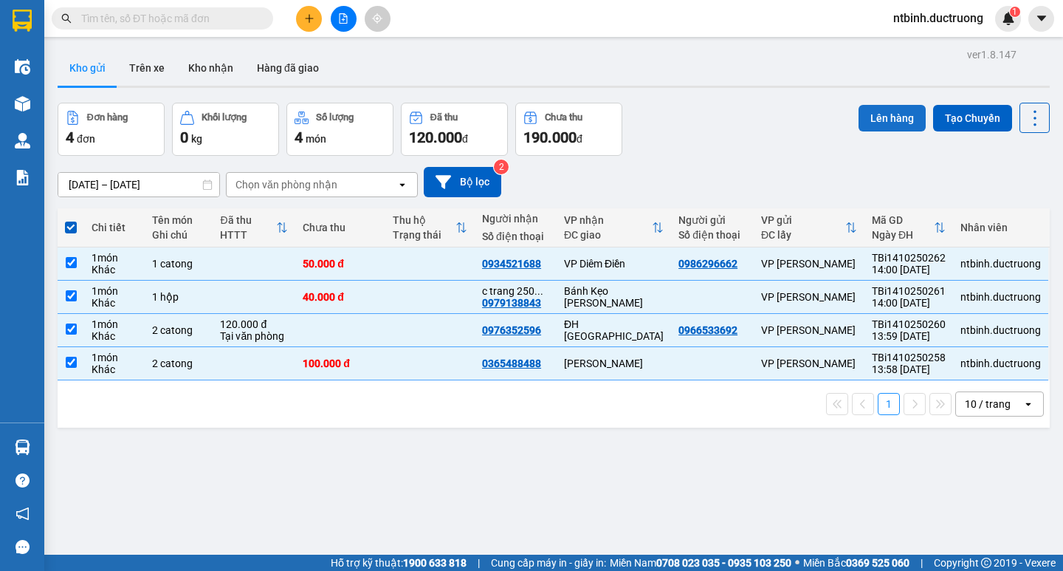
click at [882, 117] on button "Lên hàng" at bounding box center [892, 118] width 67 height 27
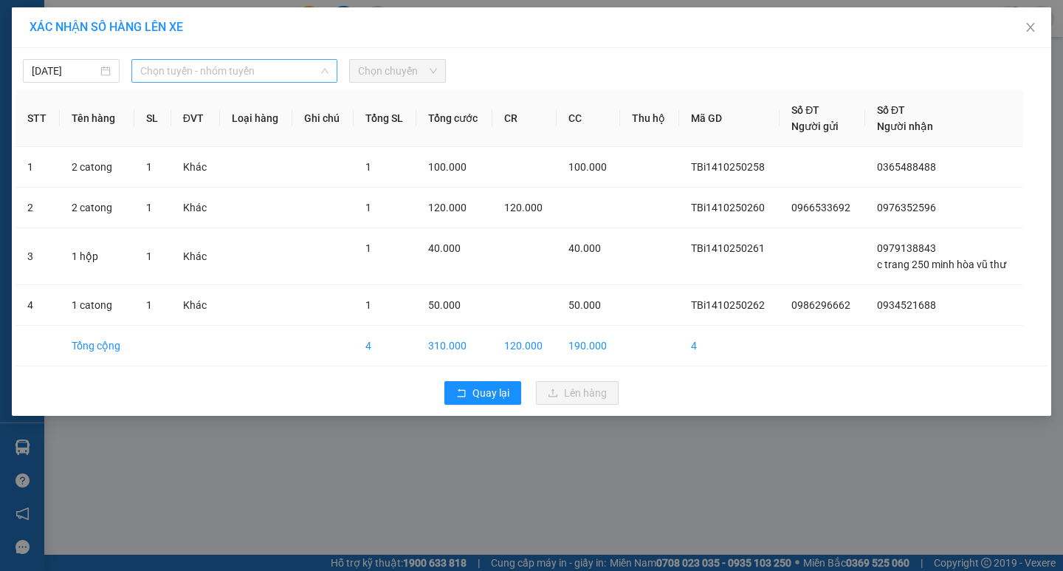
click at [224, 75] on span "Chọn tuyến - nhóm tuyến" at bounding box center [234, 71] width 188 height 22
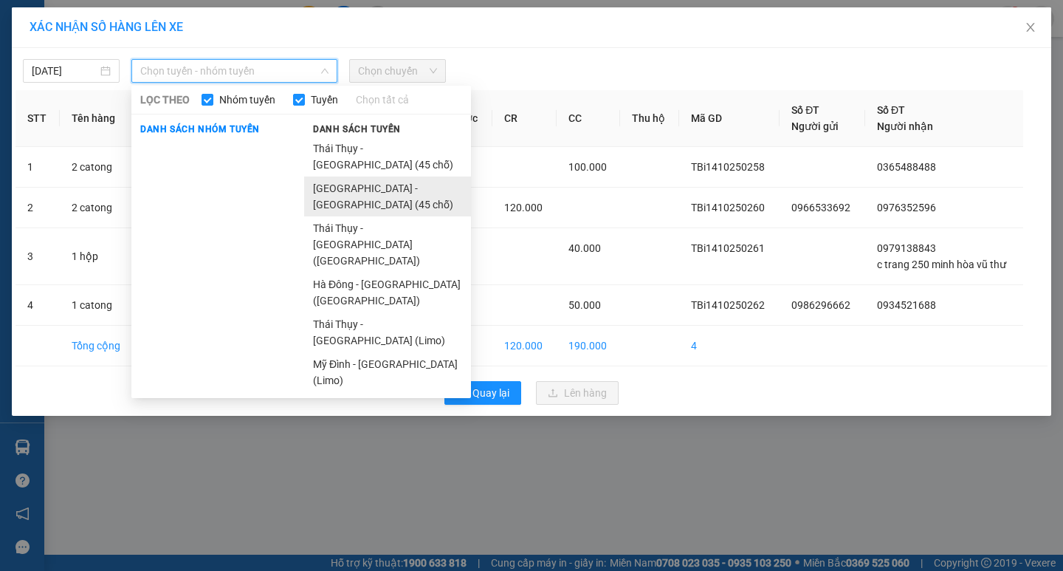
click at [320, 177] on li "[GEOGRAPHIC_DATA] - [GEOGRAPHIC_DATA] (45 chỗ)" at bounding box center [387, 197] width 167 height 40
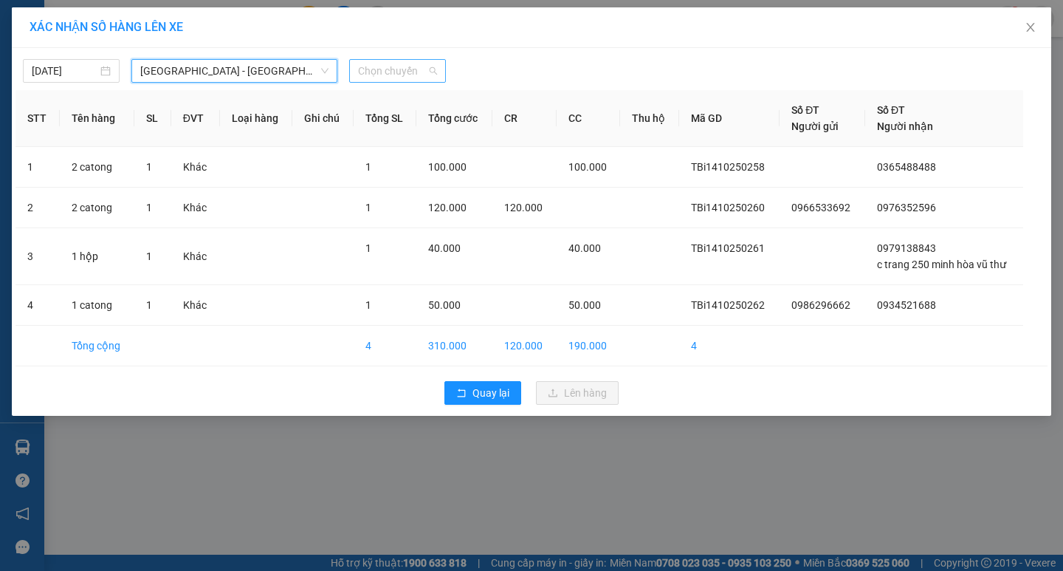
click at [383, 80] on span "Chọn chuyến" at bounding box center [397, 71] width 79 height 22
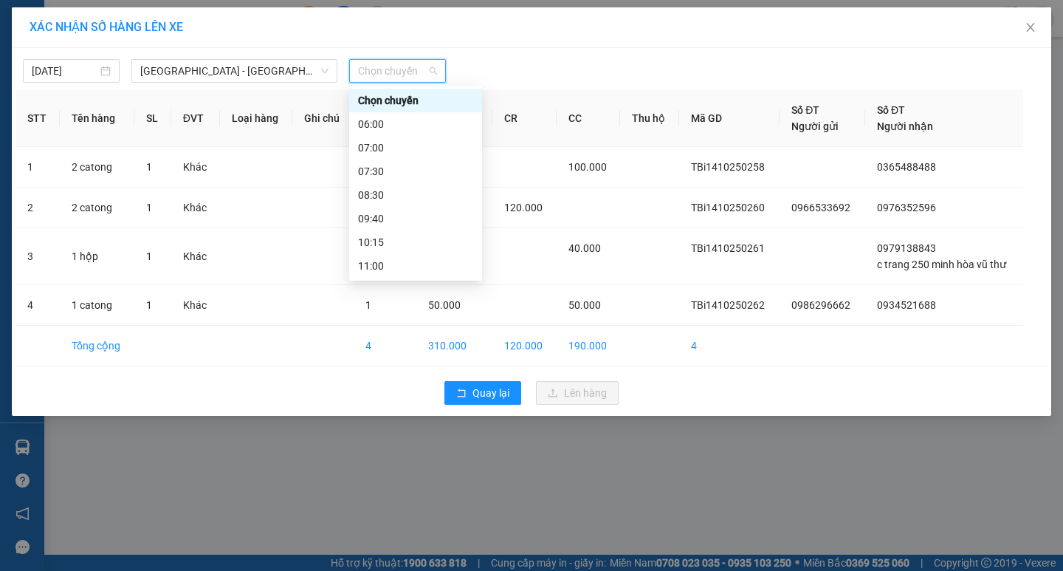
click at [393, 376] on div "14:00" at bounding box center [415, 384] width 115 height 16
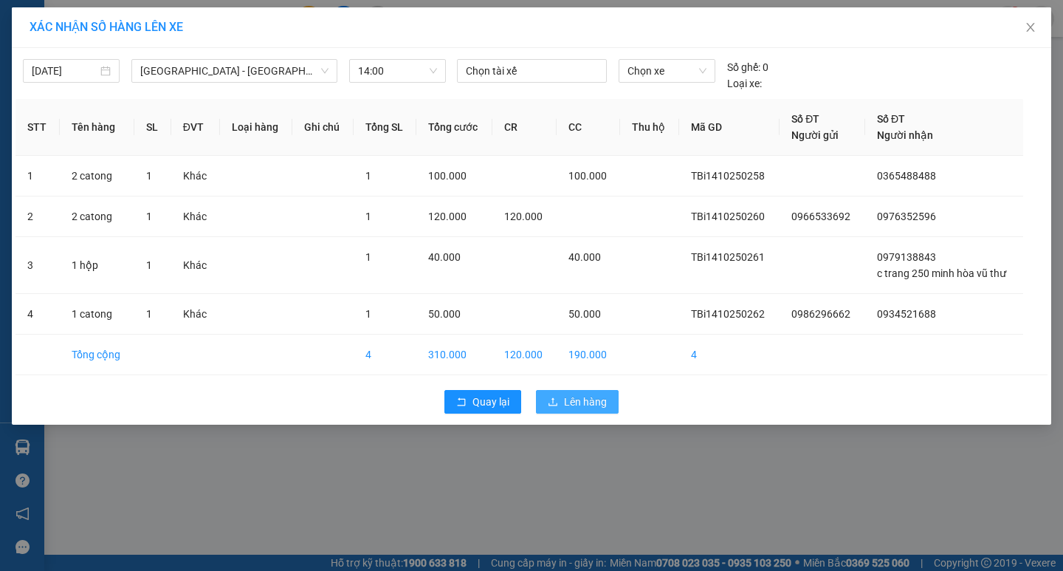
click at [599, 402] on span "Lên hàng" at bounding box center [585, 402] width 43 height 16
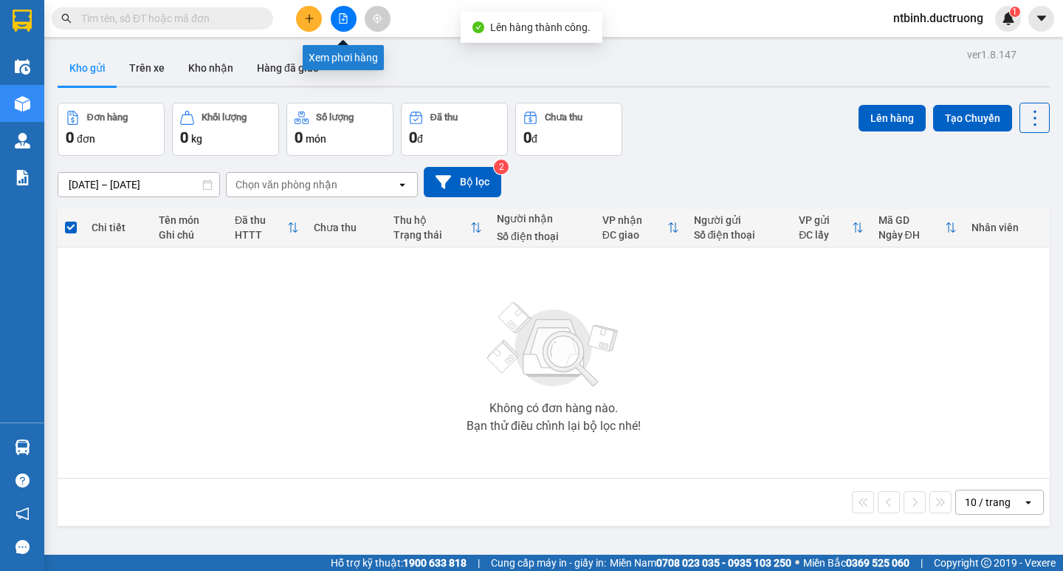
click at [350, 14] on button at bounding box center [344, 19] width 26 height 26
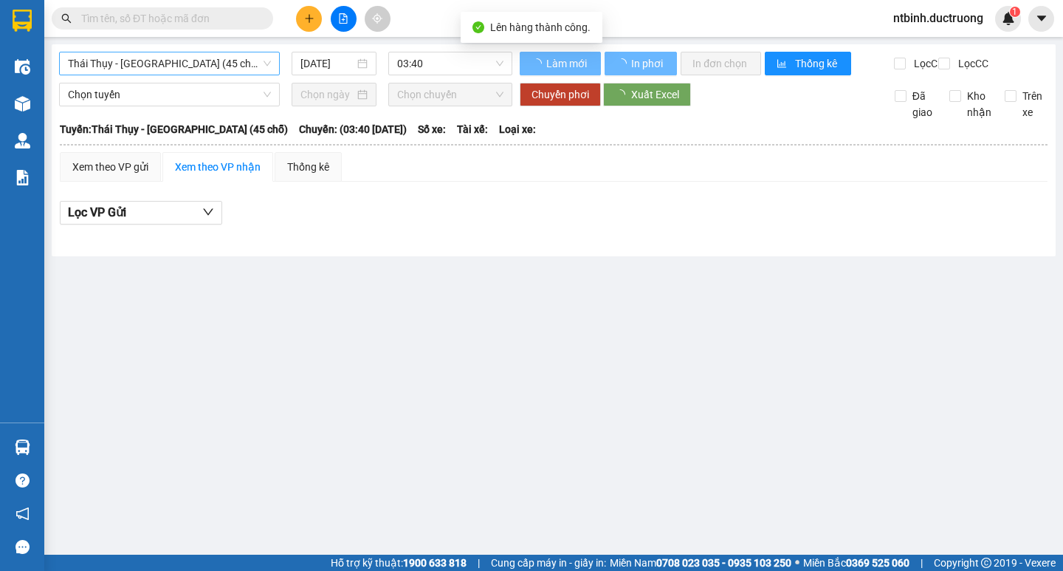
click at [183, 64] on span "Thái Thụy - [GEOGRAPHIC_DATA] (45 chỗ)" at bounding box center [169, 63] width 203 height 22
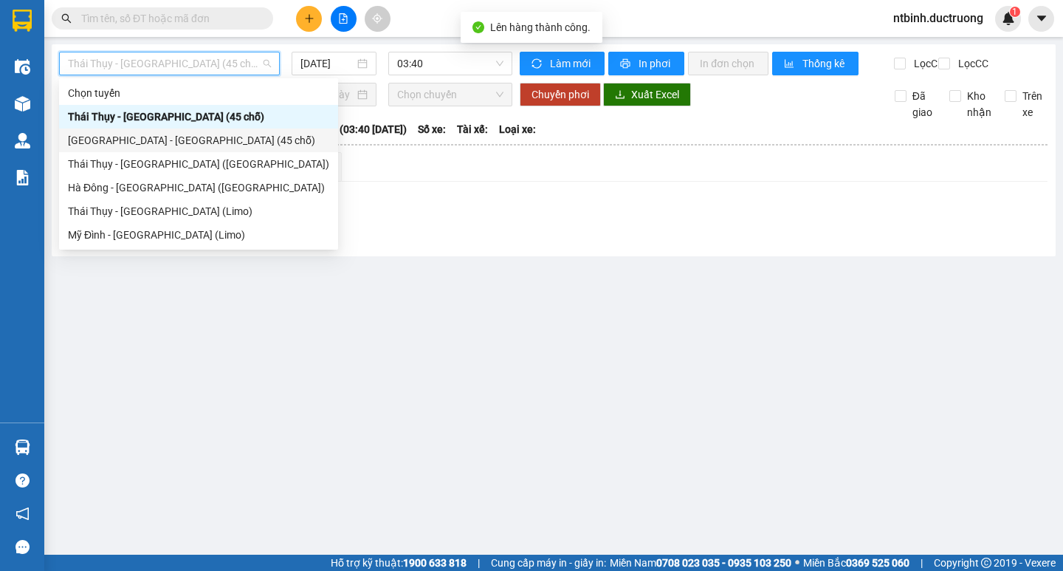
click at [123, 136] on div "[GEOGRAPHIC_DATA] - [GEOGRAPHIC_DATA] (45 chỗ)" at bounding box center [198, 140] width 261 height 16
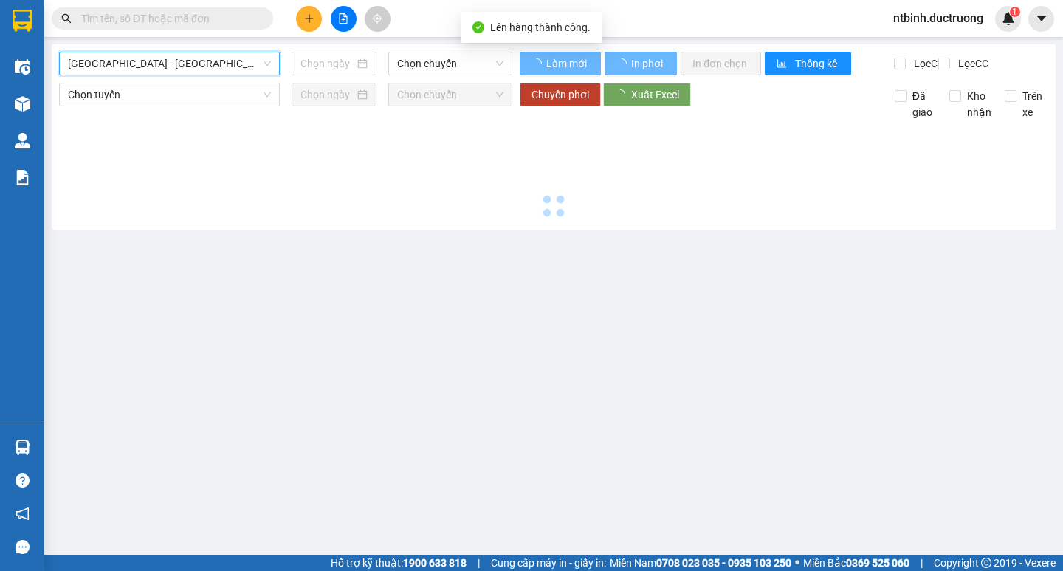
type input "[DATE]"
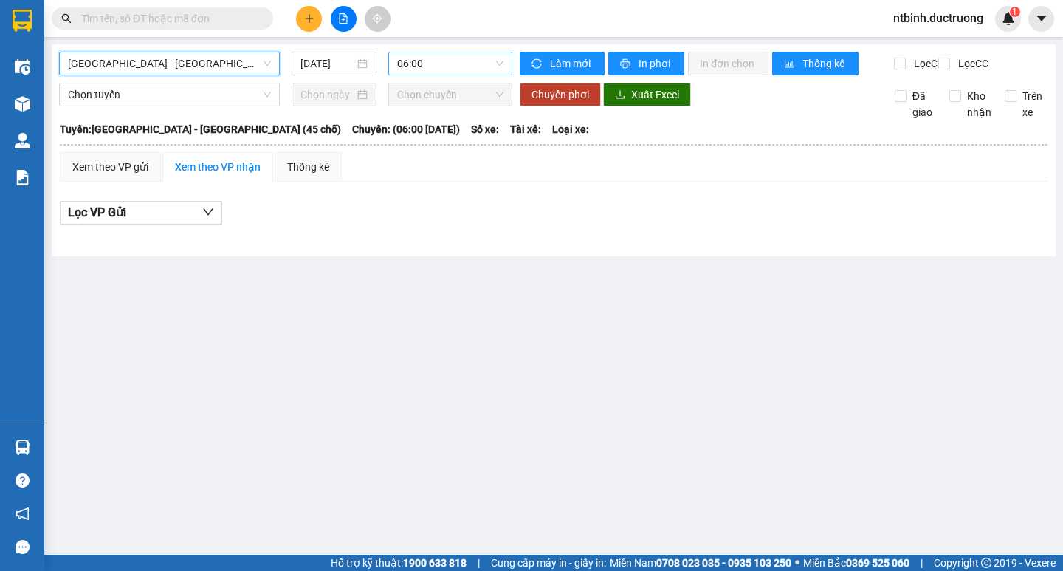
click at [442, 66] on span "06:00" at bounding box center [450, 63] width 106 height 22
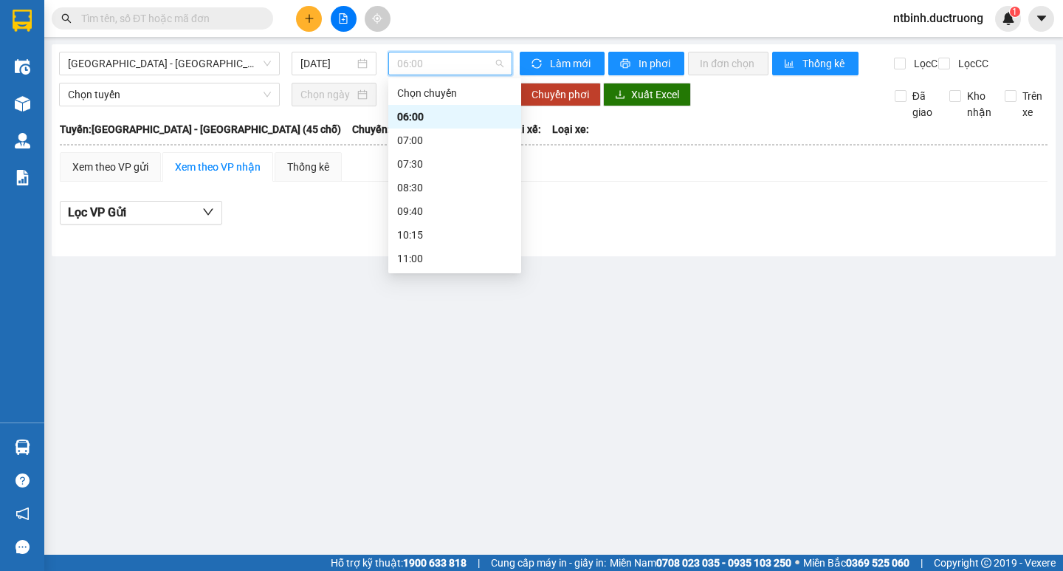
click at [438, 369] on div "14:00" at bounding box center [454, 377] width 115 height 16
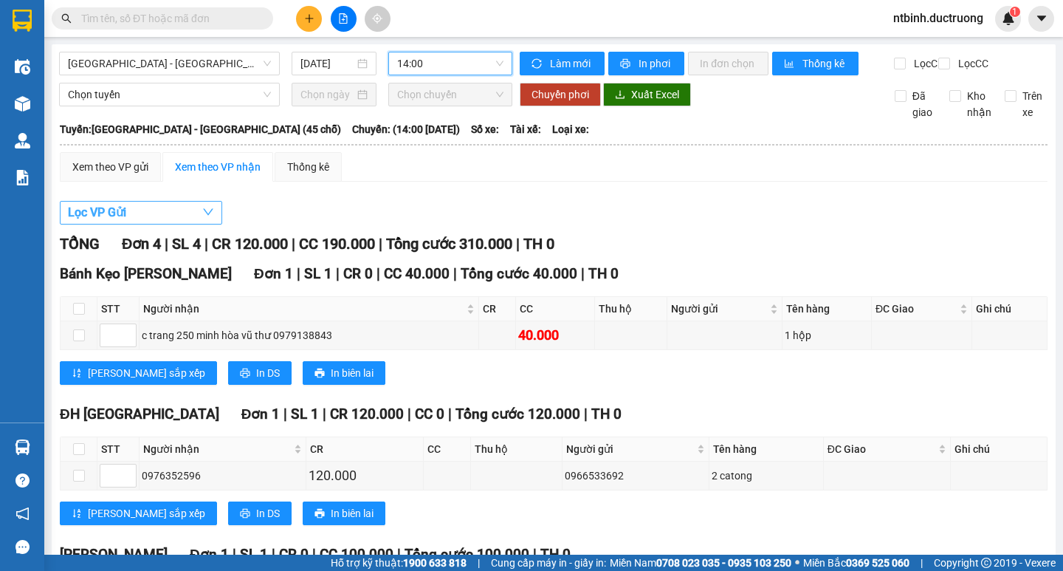
click at [160, 225] on button "Lọc VP Gửi" at bounding box center [141, 213] width 162 height 24
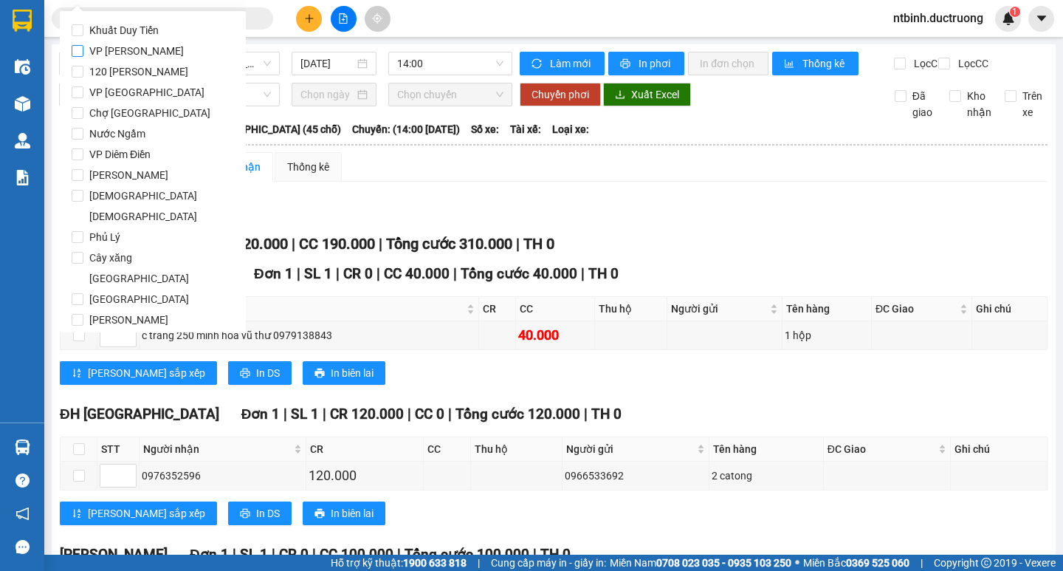
click at [131, 41] on span "VP [PERSON_NAME]" at bounding box center [136, 51] width 106 height 21
click at [83, 45] on input "VP [PERSON_NAME]" at bounding box center [78, 51] width 12 height 12
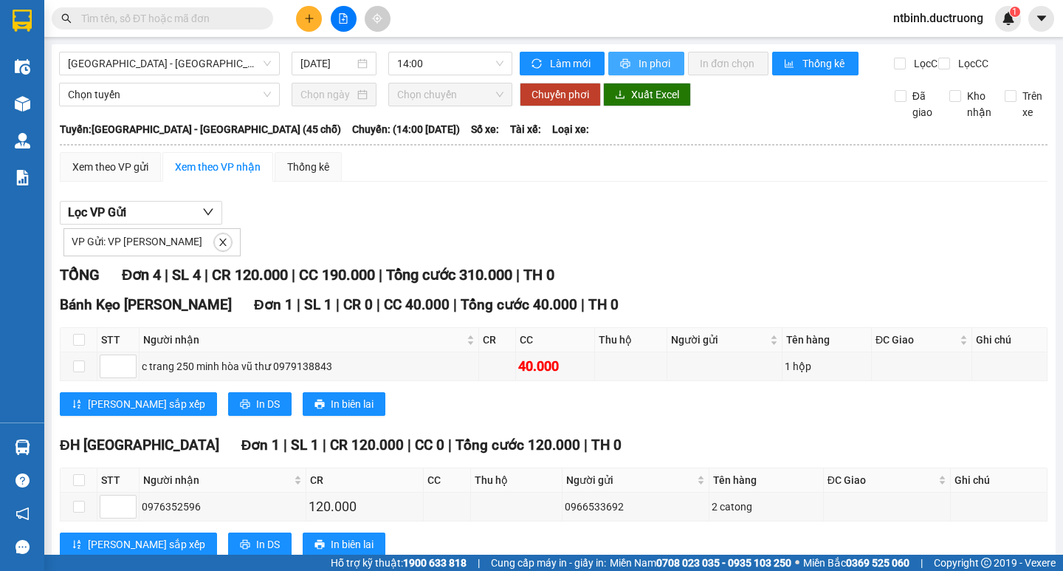
click at [645, 61] on span "In phơi" at bounding box center [656, 63] width 34 height 16
